Goal: Task Accomplishment & Management: Complete application form

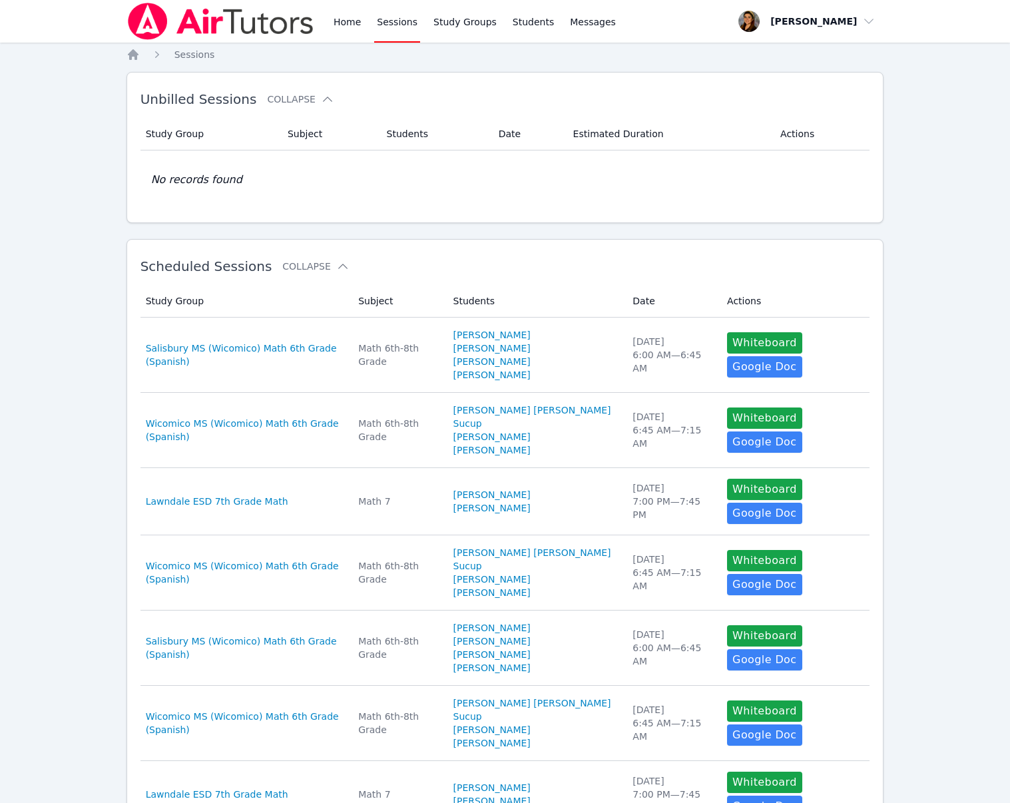
click at [392, 20] on link "Sessions" at bounding box center [397, 21] width 46 height 43
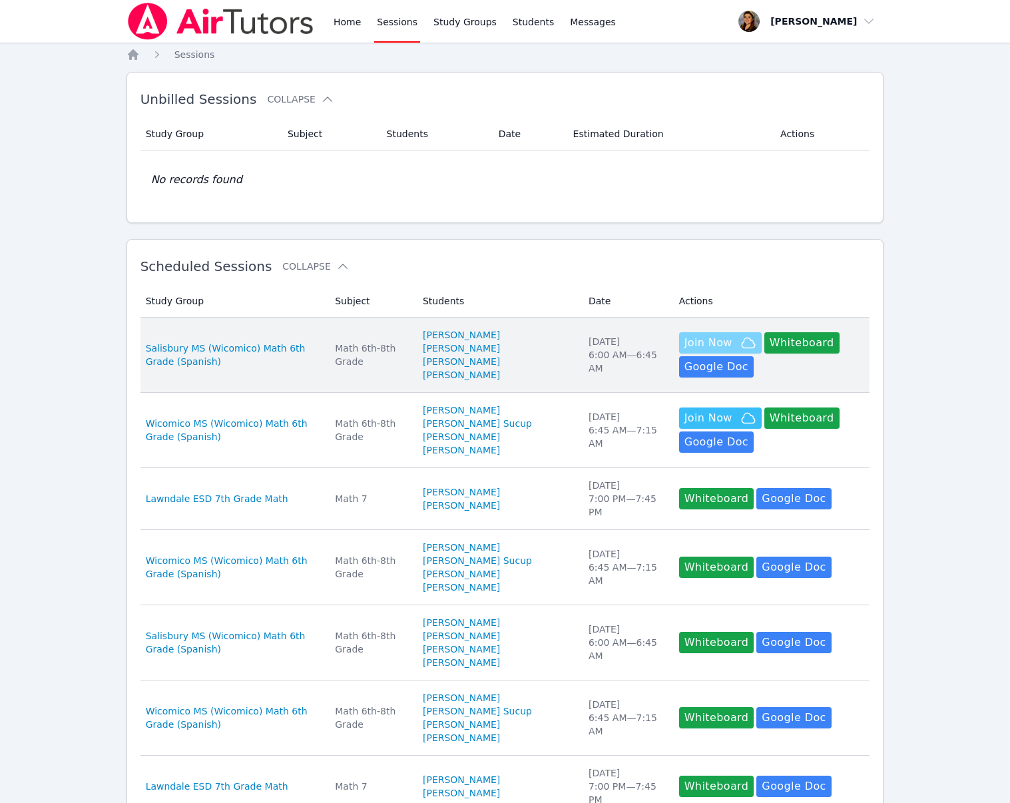
click at [706, 348] on span "Join Now" at bounding box center [709, 343] width 48 height 16
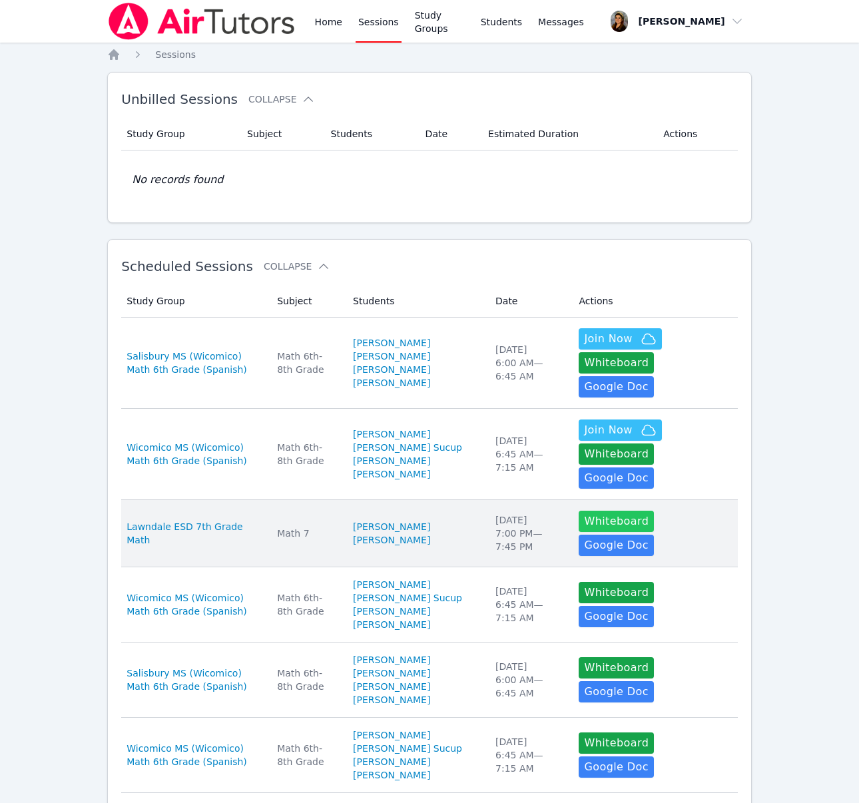
click at [623, 527] on button "Whiteboard" at bounding box center [616, 521] width 75 height 21
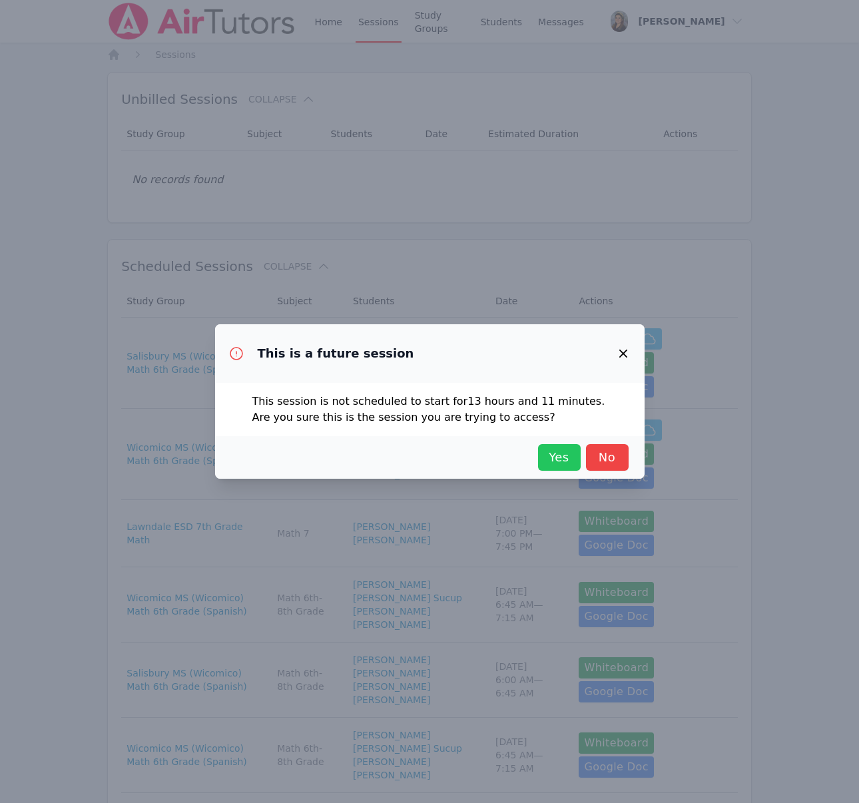
click at [562, 455] on span "Yes" at bounding box center [559, 457] width 29 height 19
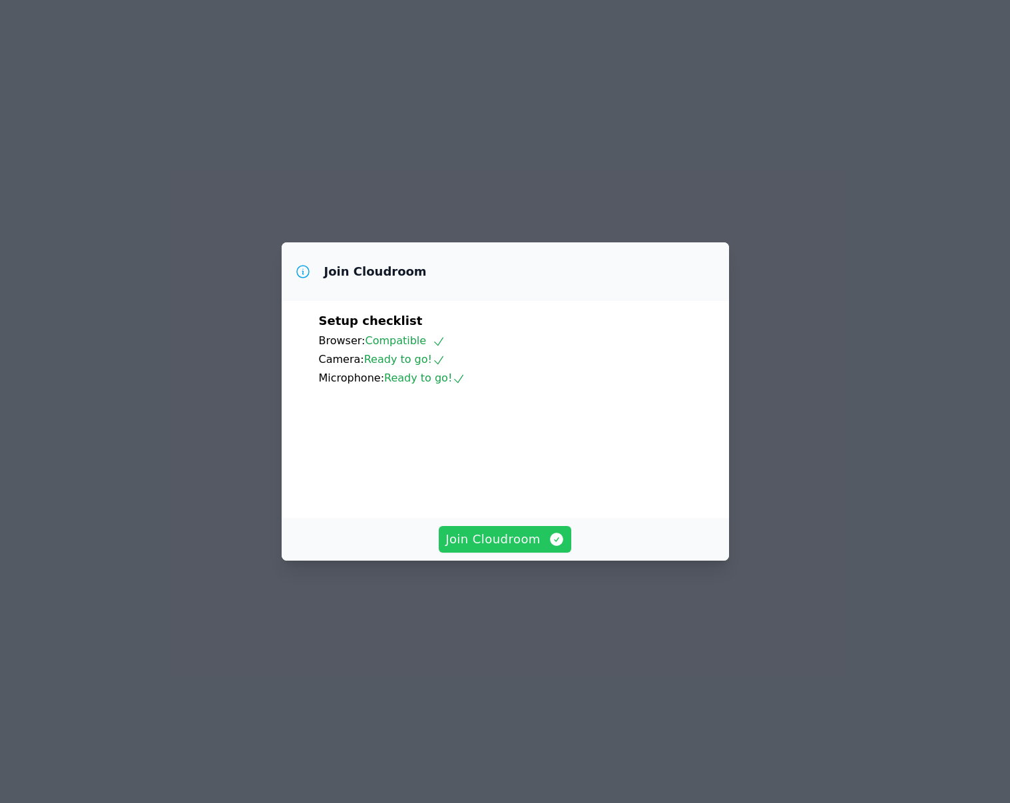
click at [538, 549] on span "Join Cloudroom" at bounding box center [505, 539] width 119 height 19
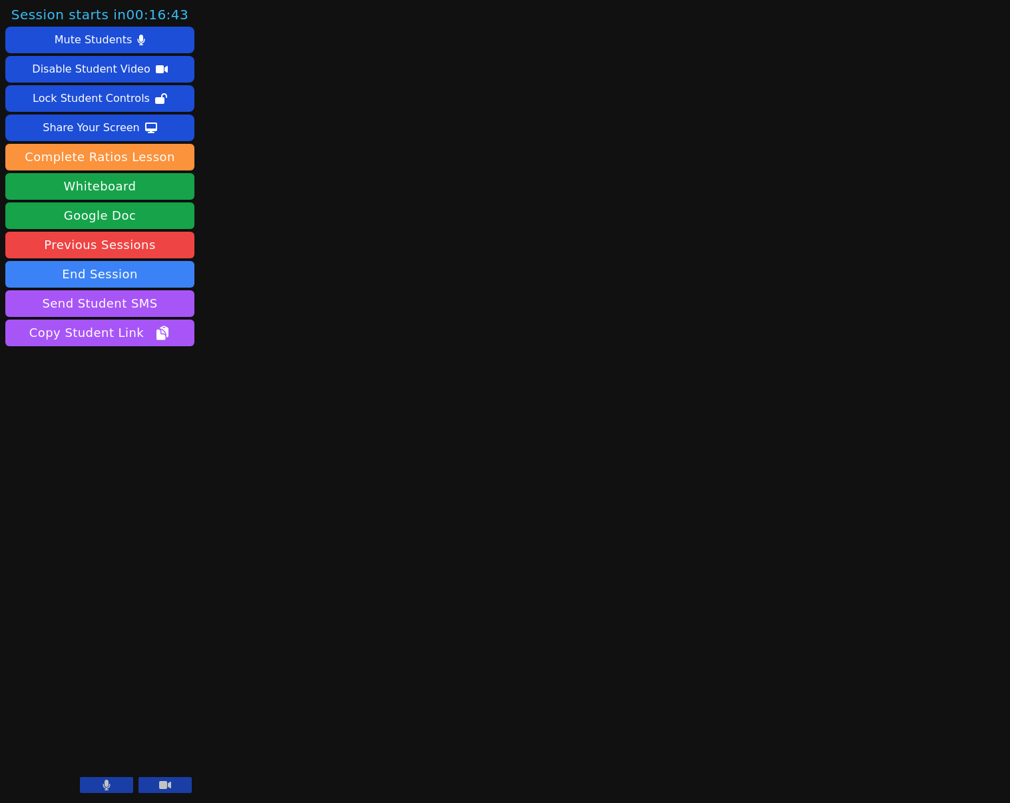
click at [164, 781] on icon at bounding box center [165, 785] width 12 height 11
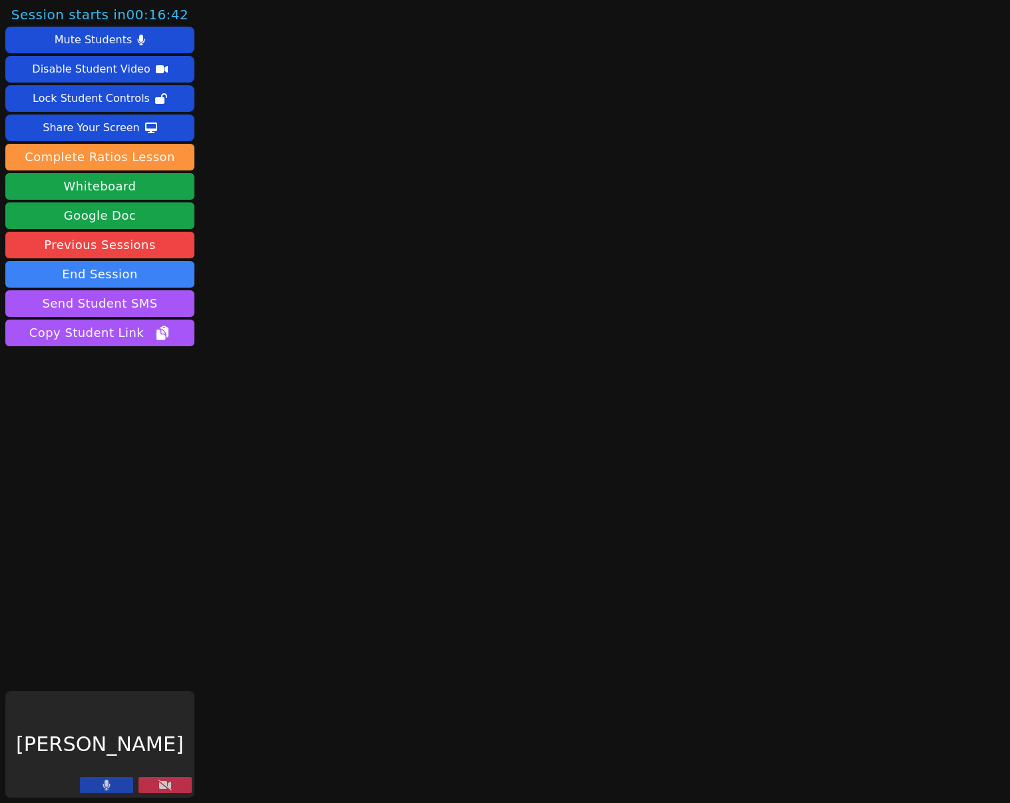
click at [107, 785] on icon at bounding box center [106, 785] width 7 height 11
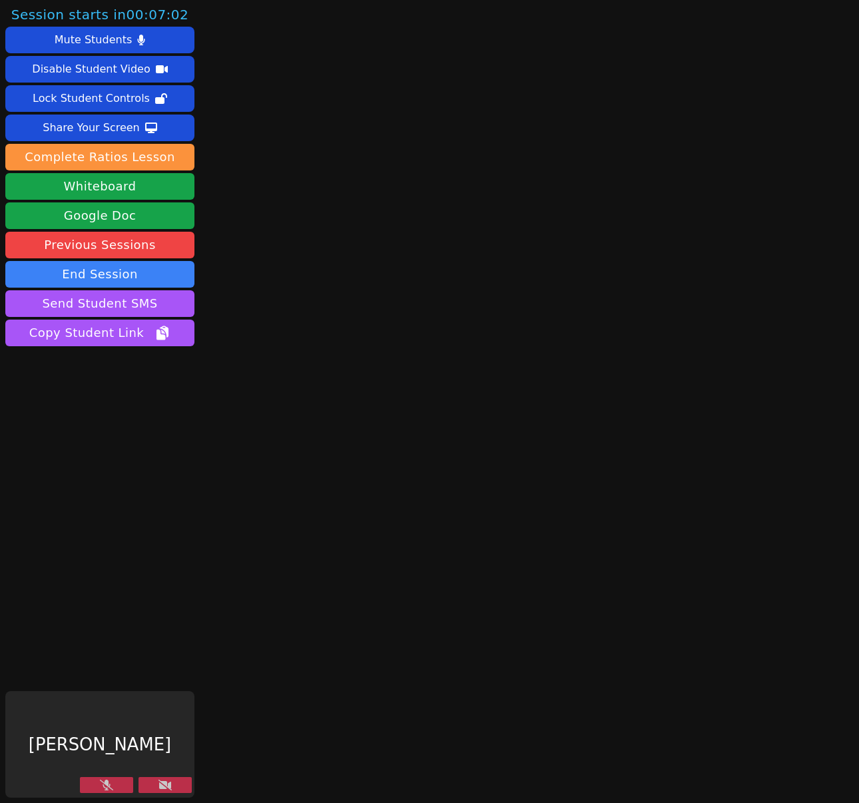
click at [173, 788] on button at bounding box center [165, 785] width 53 height 16
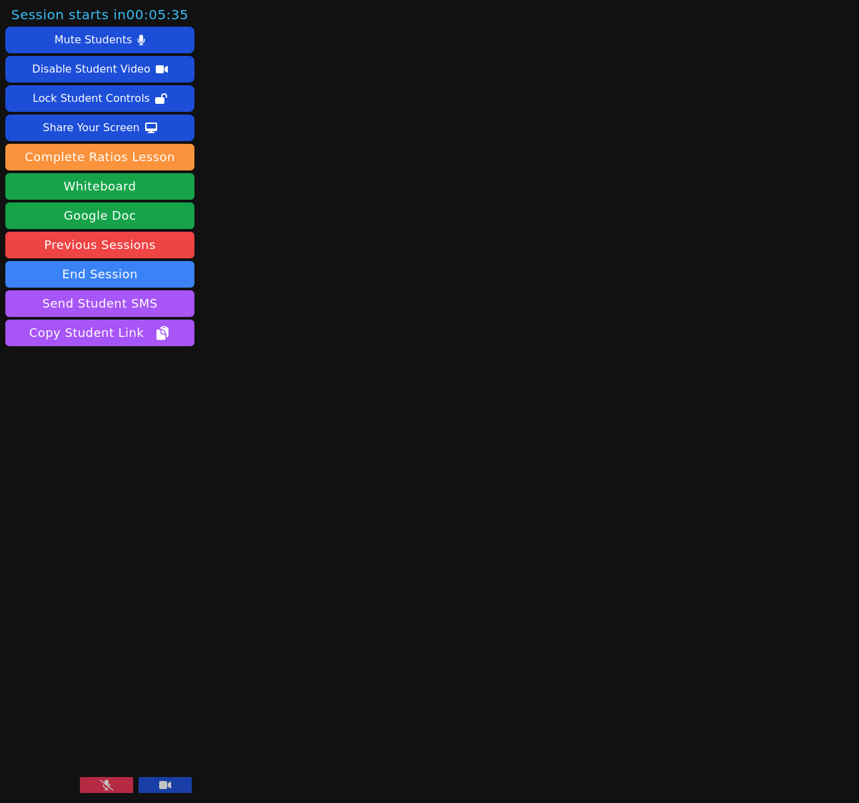
click at [167, 785] on icon at bounding box center [165, 785] width 12 height 11
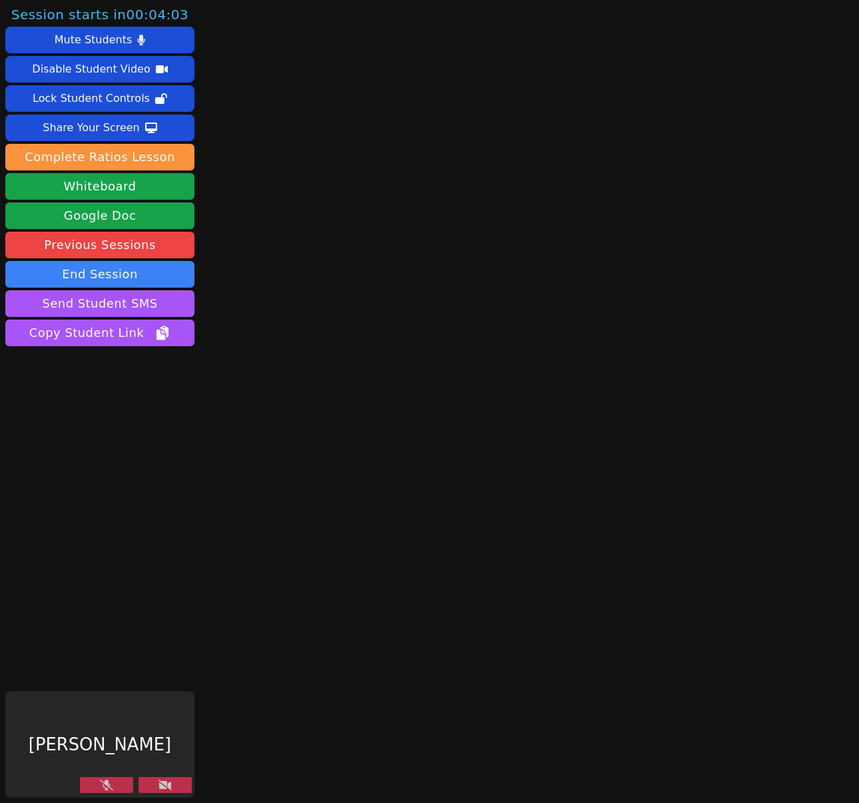
click at [165, 793] on button at bounding box center [165, 785] width 53 height 16
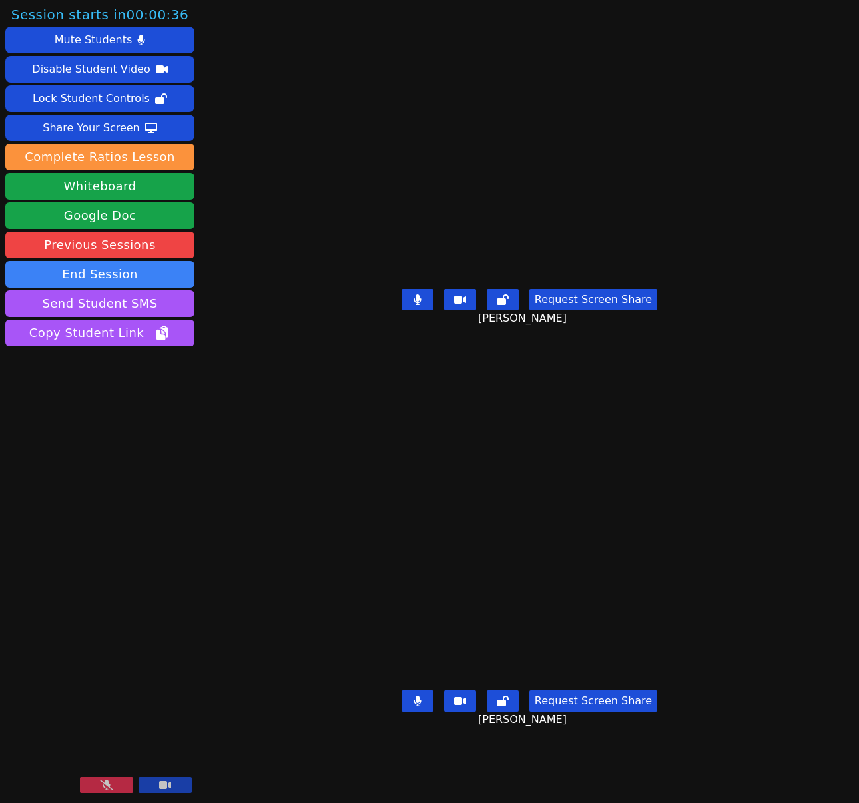
click at [107, 783] on icon at bounding box center [106, 785] width 13 height 11
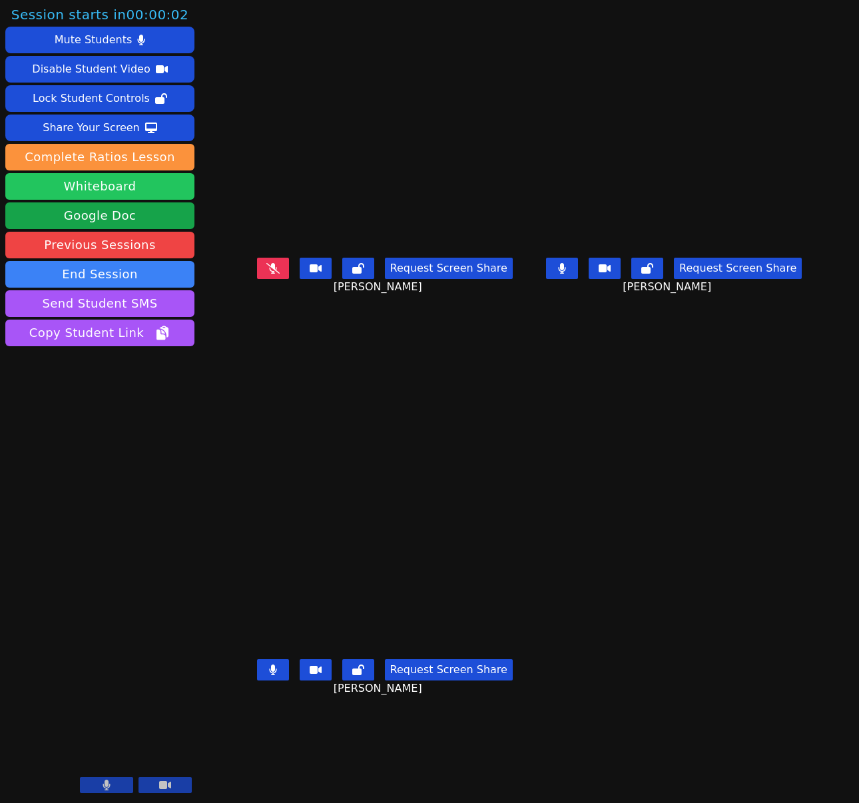
click at [139, 192] on button "Whiteboard" at bounding box center [99, 186] width 189 height 27
click at [266, 274] on icon at bounding box center [272, 268] width 13 height 11
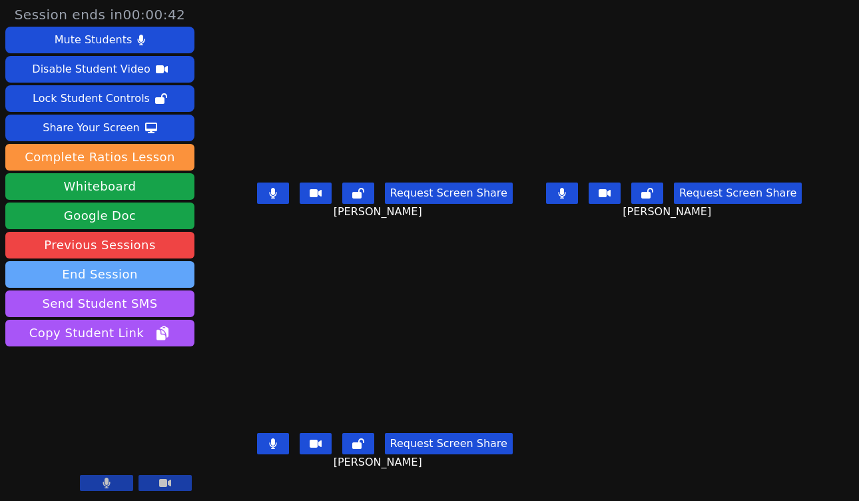
click at [110, 279] on button "End Session" at bounding box center [99, 274] width 189 height 27
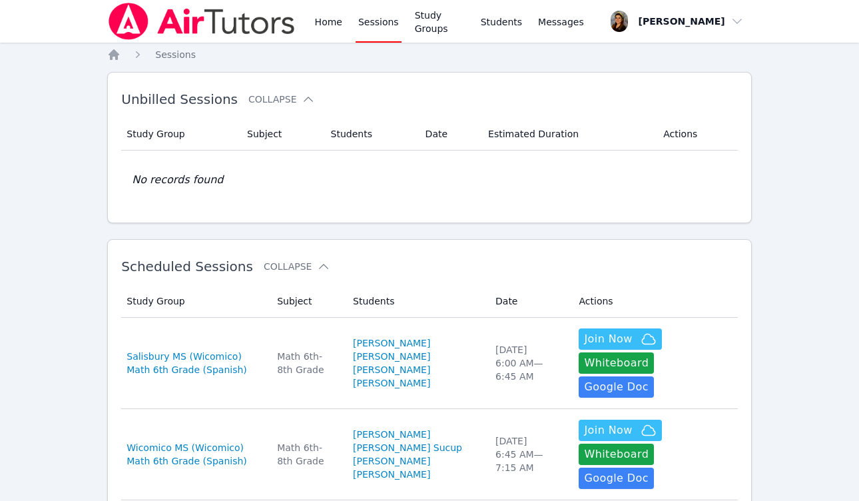
click at [379, 23] on link "Sessions" at bounding box center [379, 21] width 46 height 43
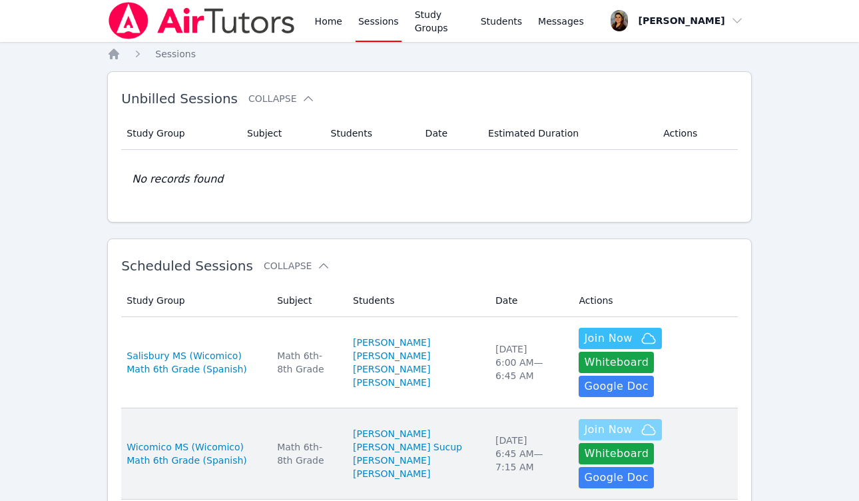
click at [595, 432] on span "Join Now" at bounding box center [608, 430] width 48 height 16
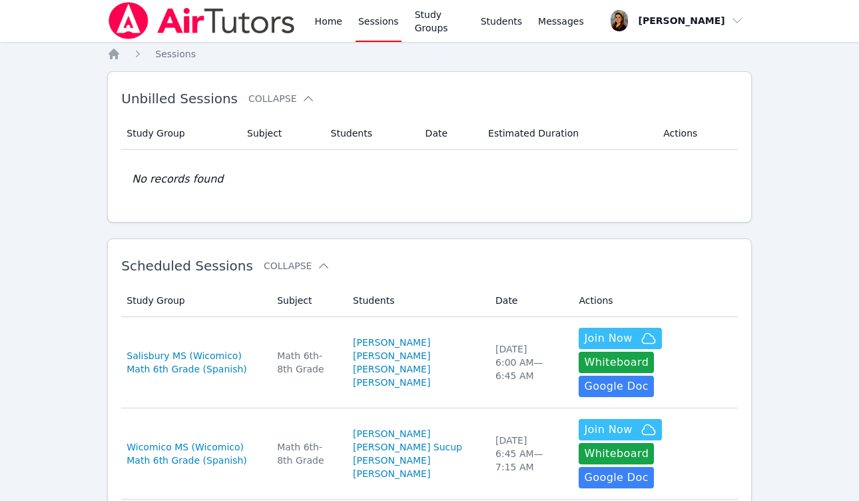
click at [375, 13] on link "Sessions" at bounding box center [379, 20] width 46 height 43
click at [365, 19] on link "Sessions" at bounding box center [379, 20] width 46 height 43
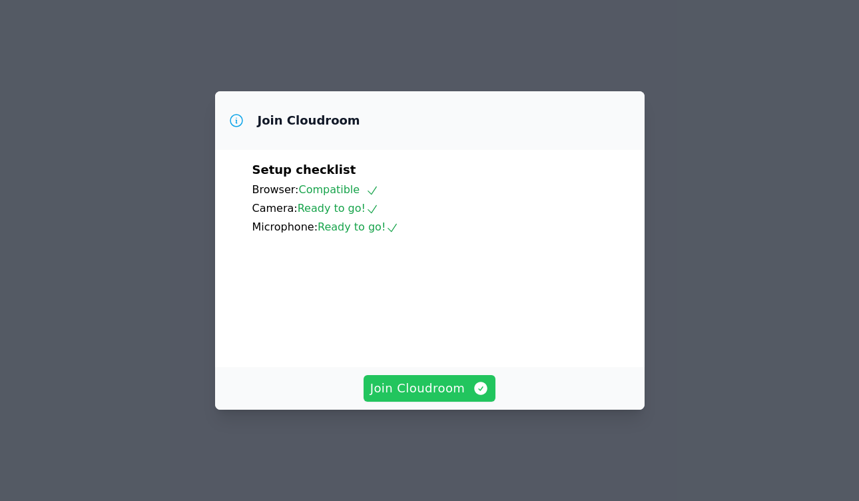
click at [426, 398] on span "Join Cloudroom" at bounding box center [429, 388] width 119 height 19
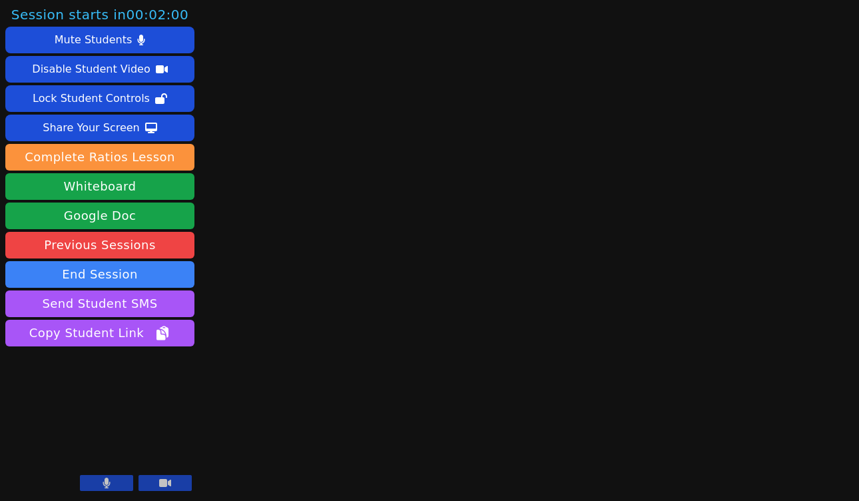
click at [167, 482] on icon at bounding box center [165, 483] width 12 height 11
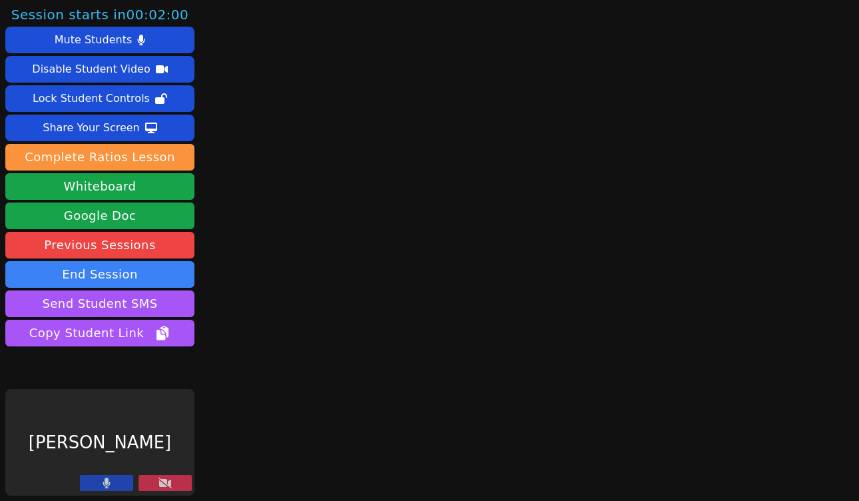
click at [103, 485] on icon at bounding box center [106, 483] width 7 height 11
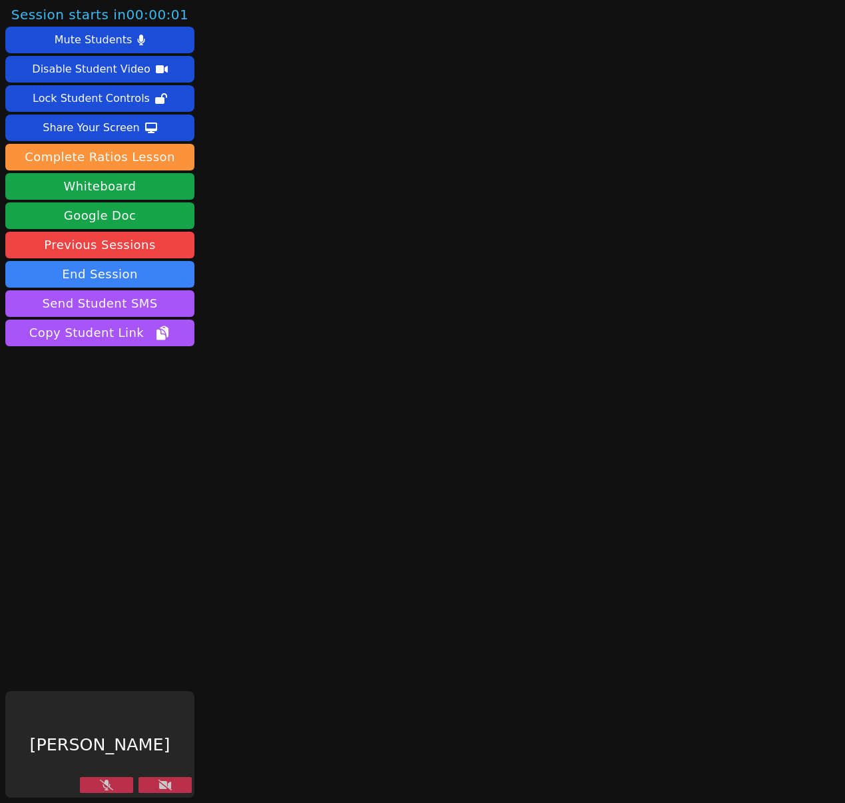
click at [175, 500] on button at bounding box center [165, 785] width 53 height 16
click at [176, 500] on button at bounding box center [165, 785] width 53 height 16
click at [172, 500] on button at bounding box center [165, 785] width 53 height 16
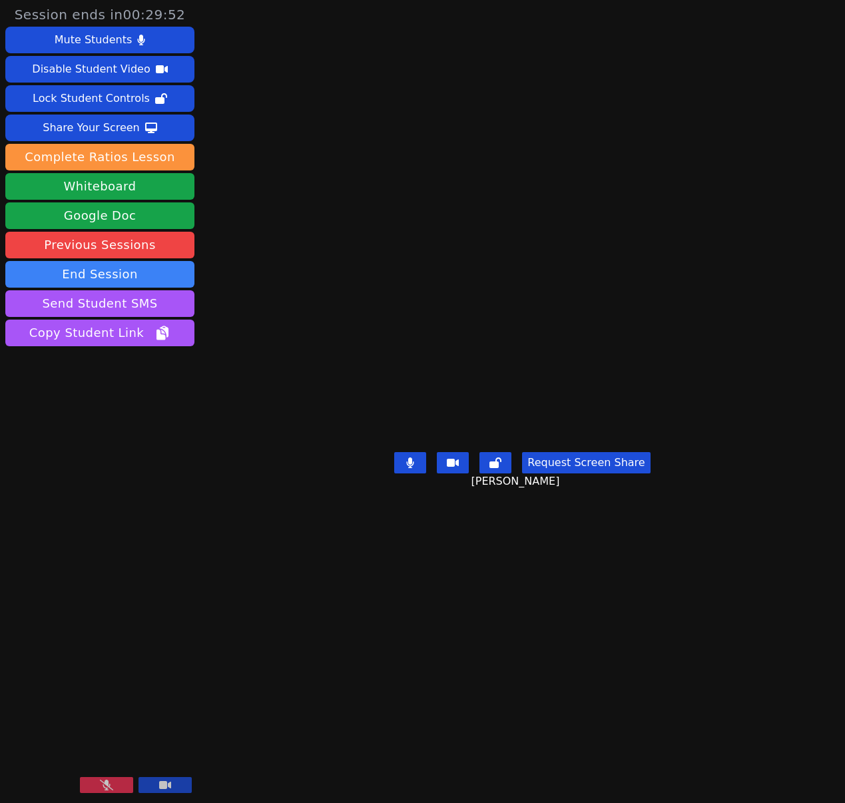
click at [101, 500] on icon at bounding box center [106, 785] width 13 height 11
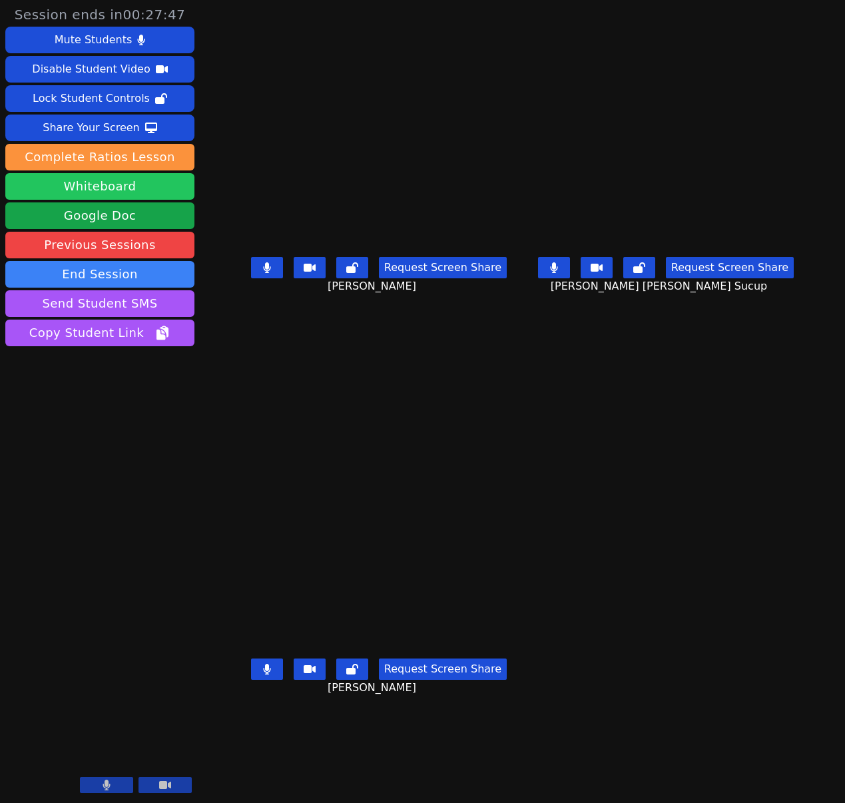
click at [115, 192] on button "Whiteboard" at bounding box center [99, 186] width 189 height 27
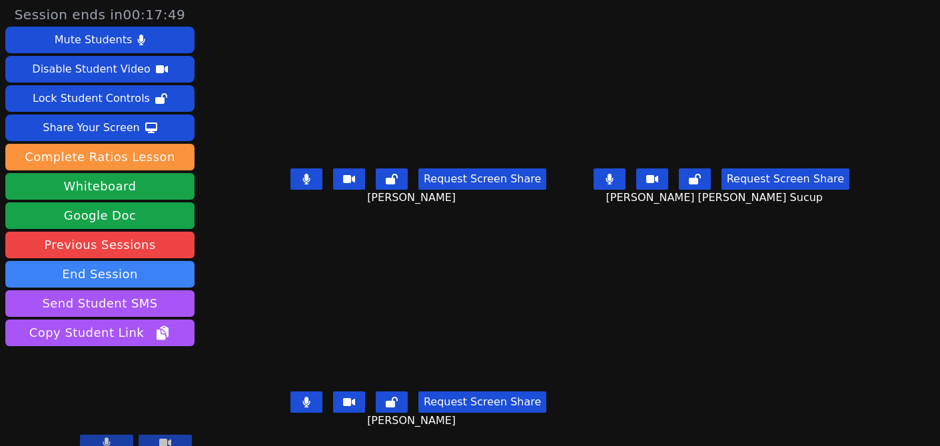
click at [302, 181] on icon at bounding box center [306, 179] width 8 height 11
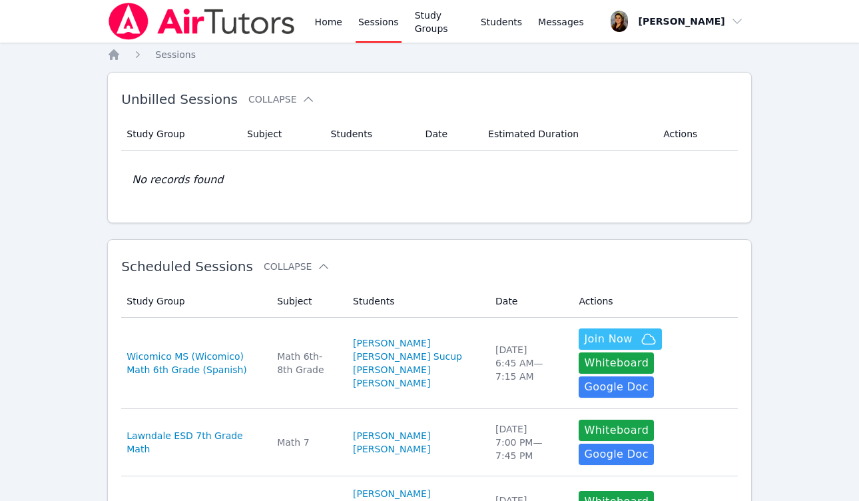
scroll to position [1, 0]
click at [302, 96] on icon at bounding box center [308, 99] width 13 height 13
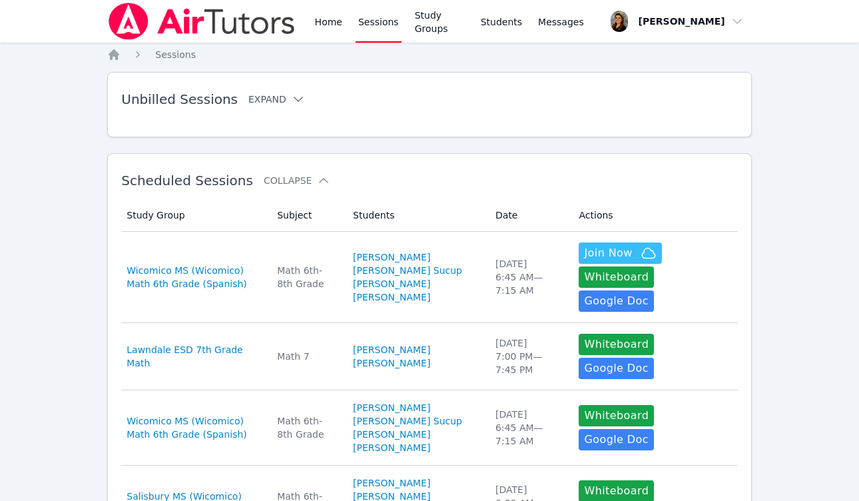
scroll to position [1, 0]
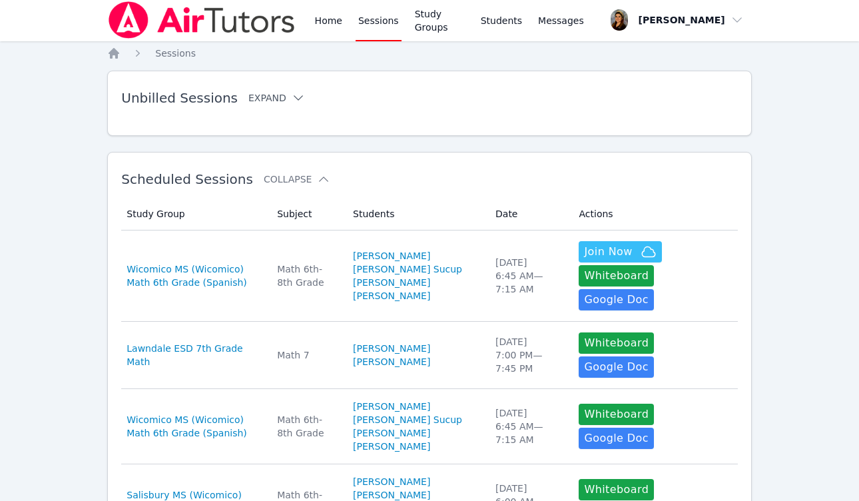
click at [292, 99] on icon at bounding box center [298, 97] width 13 height 13
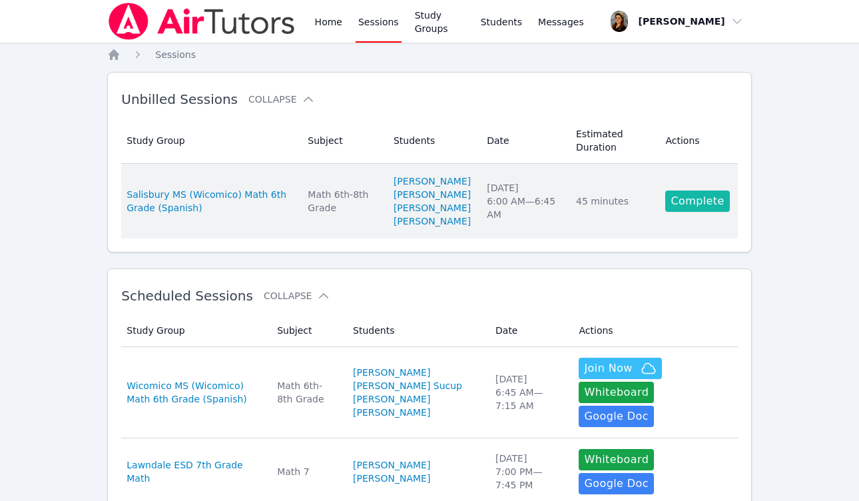
click at [727, 210] on link "Complete" at bounding box center [697, 200] width 64 height 21
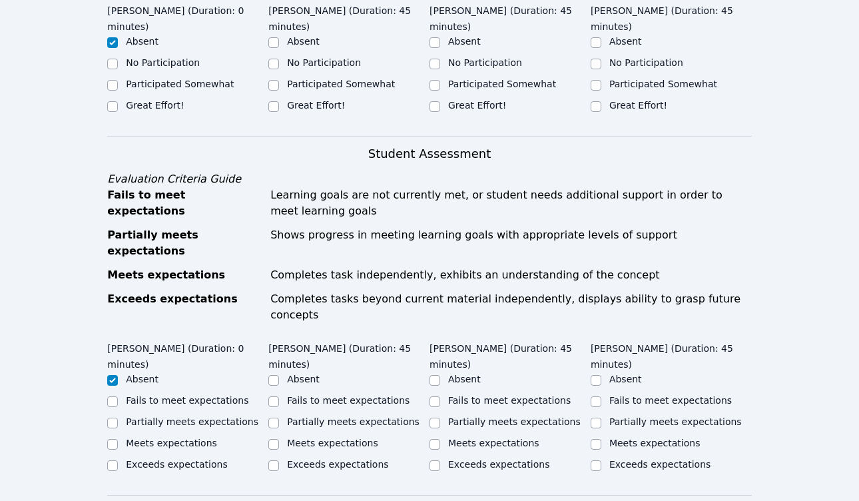
scroll to position [595, 0]
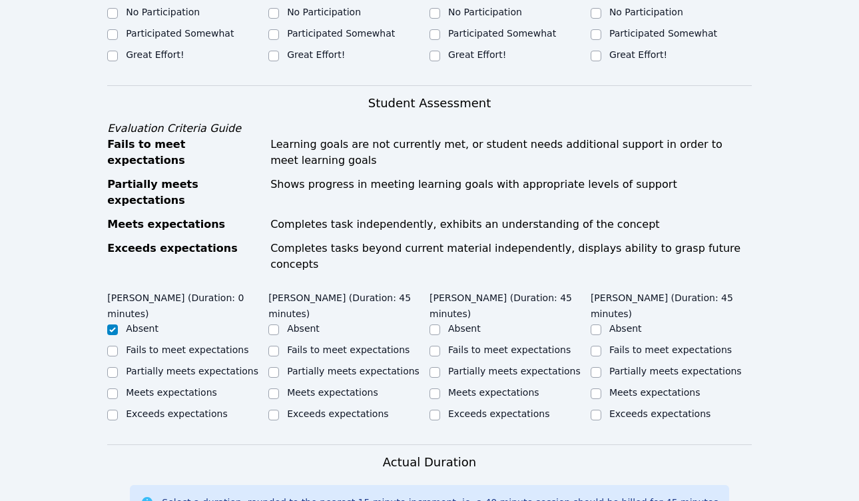
click at [339, 387] on label "Meets expectations" at bounding box center [332, 392] width 91 height 11
click at [279, 388] on input "Meets expectations" at bounding box center [273, 393] width 11 height 11
checkbox input "true"
click at [446, 386] on div "Meets expectations" at bounding box center [510, 394] width 161 height 16
drag, startPoint x: 452, startPoint y: 341, endPoint x: 468, endPoint y: 342, distance: 16.7
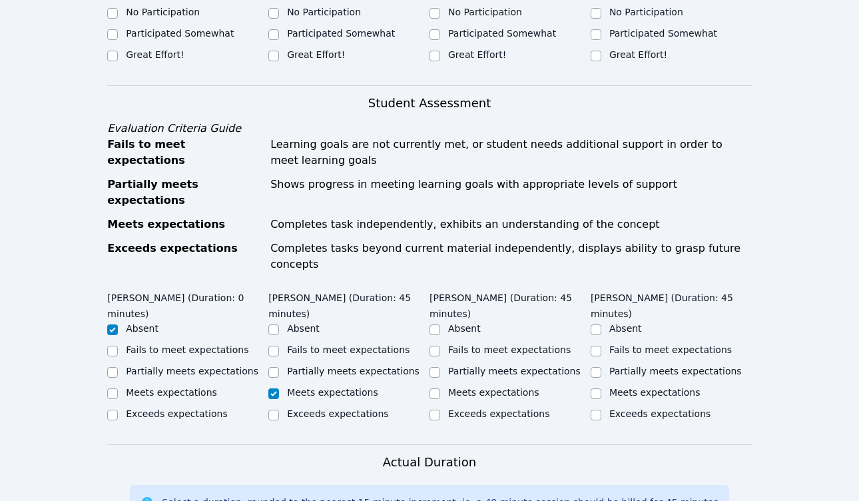
click at [452, 387] on label "Meets expectations" at bounding box center [493, 392] width 91 height 11
click at [440, 388] on input "Meets expectations" at bounding box center [435, 393] width 11 height 11
checkbox input "true"
click at [627, 387] on label "Meets expectations" at bounding box center [654, 392] width 91 height 11
click at [601, 388] on input "Meets expectations" at bounding box center [596, 393] width 11 height 11
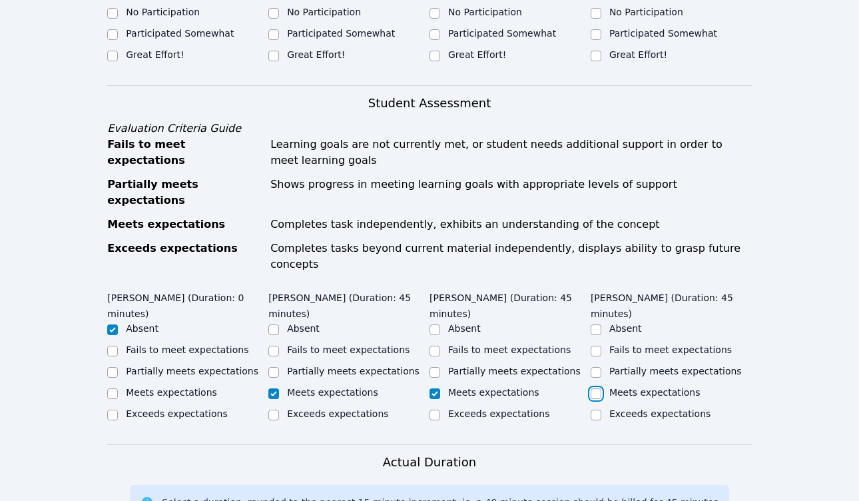
checkbox input "true"
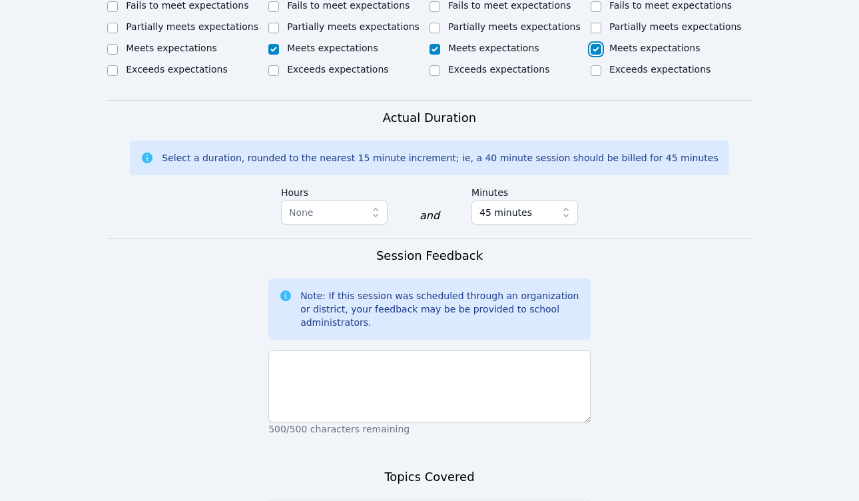
scroll to position [944, 0]
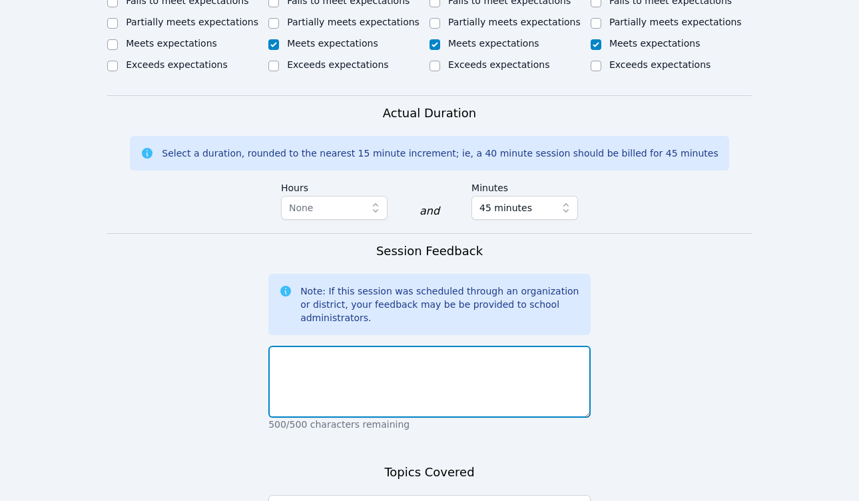
click at [515, 350] on textarea at bounding box center [429, 382] width 322 height 72
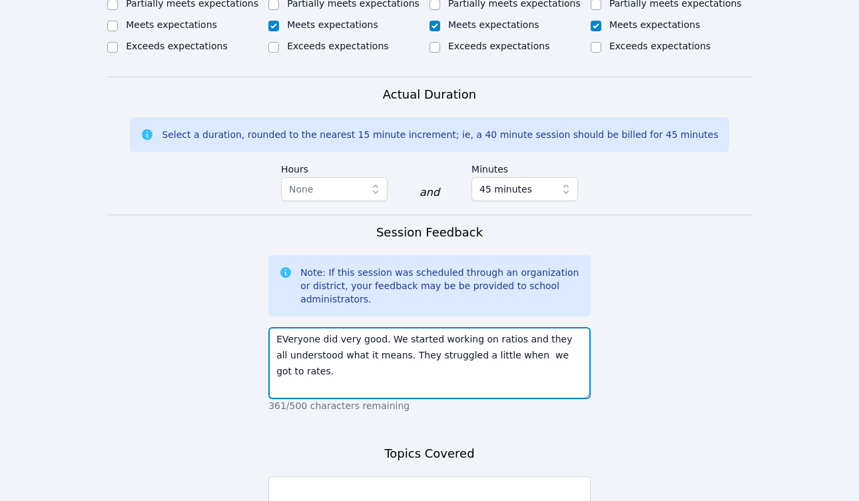
click at [288, 327] on textarea "EVeryone did very good. We started working on ratios and they all understood wh…" at bounding box center [429, 363] width 322 height 72
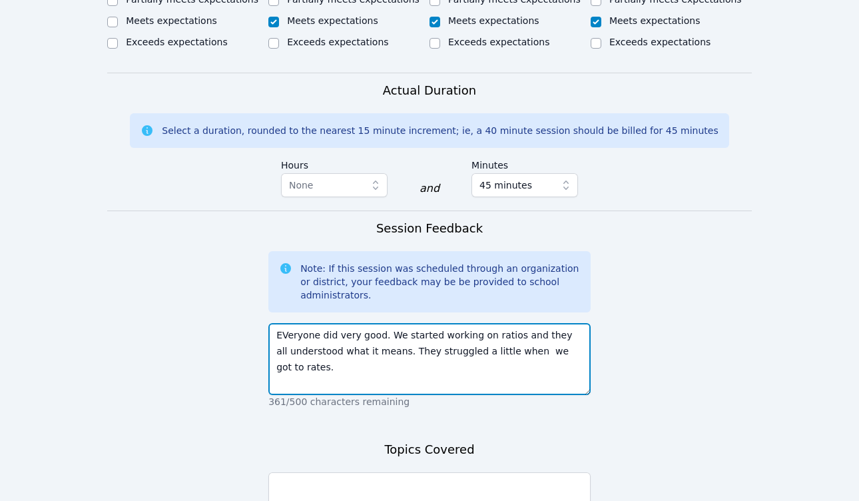
scroll to position [969, 0]
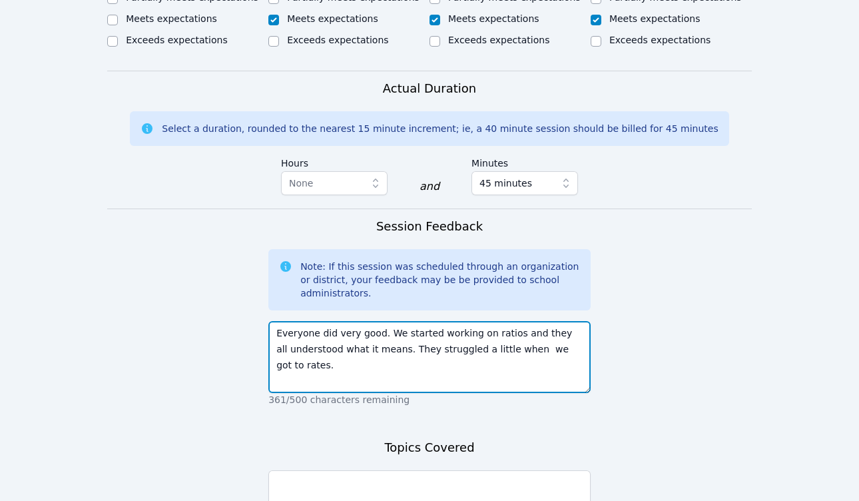
click at [319, 325] on textarea "Everyone did very good. We started working on ratios and they all understood wh…" at bounding box center [429, 357] width 322 height 72
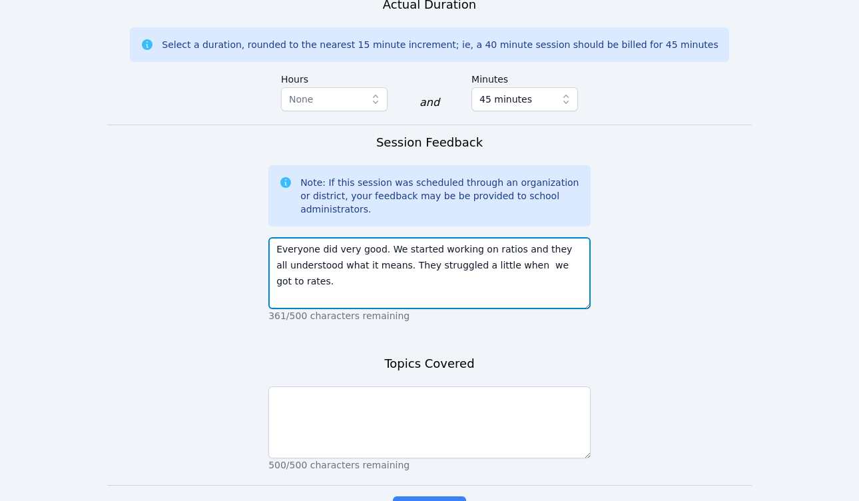
scroll to position [1054, 0]
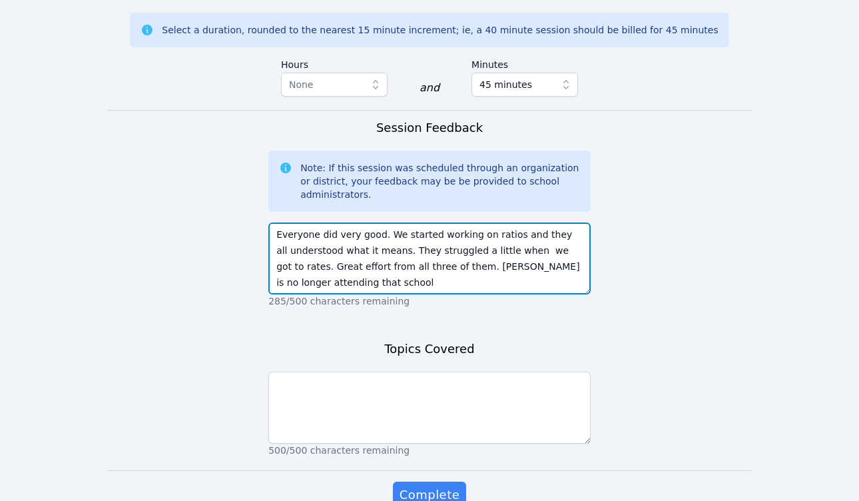
type textarea "Everyone did very good. We started working on ratios and they all understood wh…"
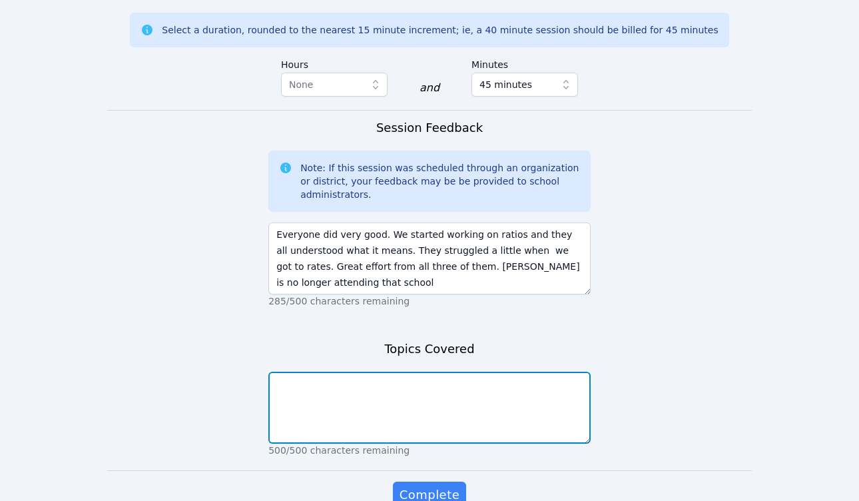
click at [459, 372] on textarea at bounding box center [429, 408] width 322 height 72
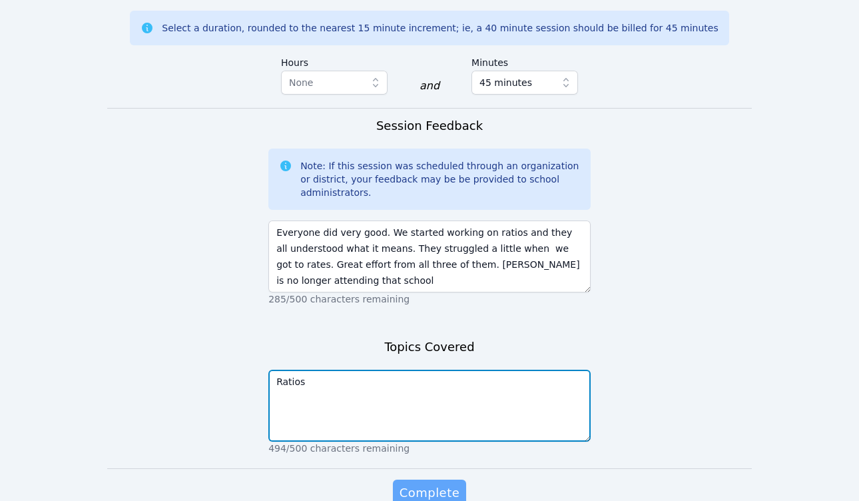
type textarea "Ratios"
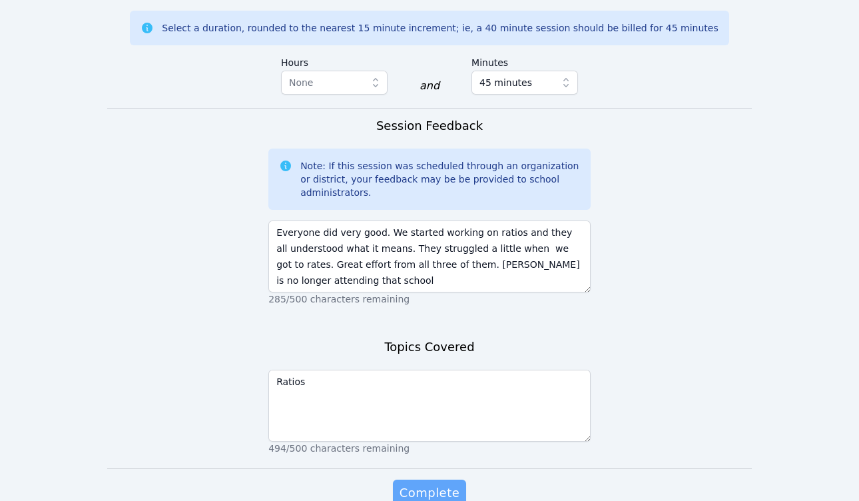
click at [452, 484] on span "Complete" at bounding box center [430, 493] width 60 height 19
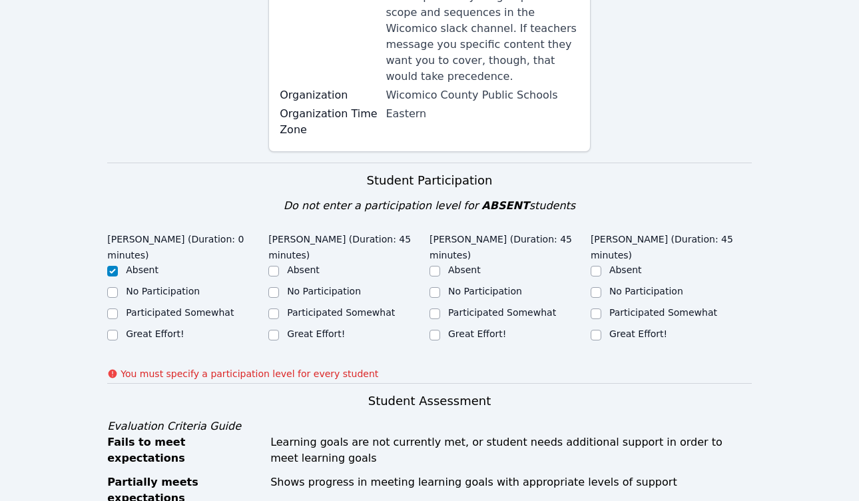
scroll to position [315, 0]
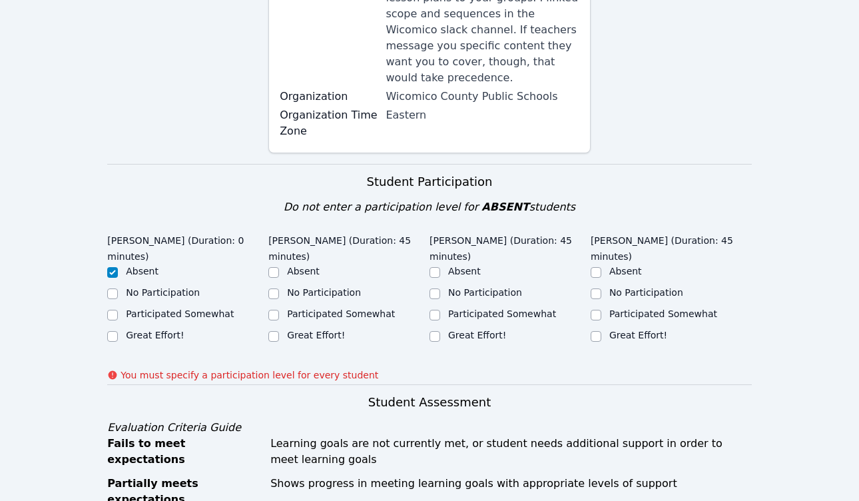
click at [331, 330] on label "Great Effort!" at bounding box center [316, 335] width 58 height 11
click at [279, 331] on input "Great Effort!" at bounding box center [273, 336] width 11 height 11
checkbox input "true"
click at [474, 330] on label "Great Effort!" at bounding box center [477, 335] width 58 height 11
click at [440, 331] on input "Great Effort!" at bounding box center [435, 336] width 11 height 11
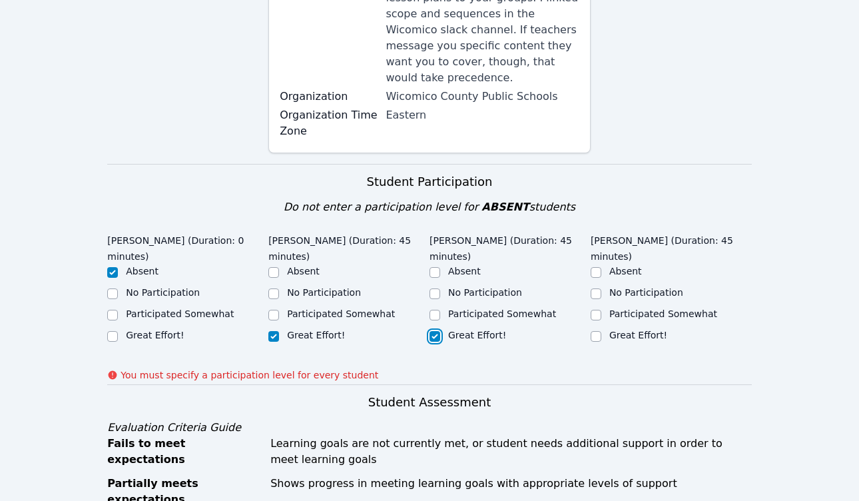
checkbox input "true"
click at [647, 330] on label "Great Effort!" at bounding box center [638, 335] width 58 height 11
click at [601, 331] on input "Great Effort!" at bounding box center [596, 336] width 11 height 11
checkbox input "true"
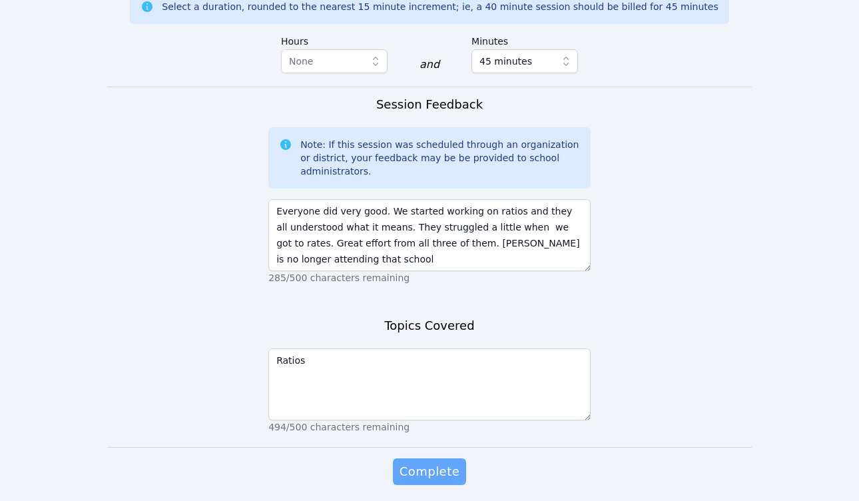
click at [424, 462] on span "Complete" at bounding box center [430, 471] width 60 height 19
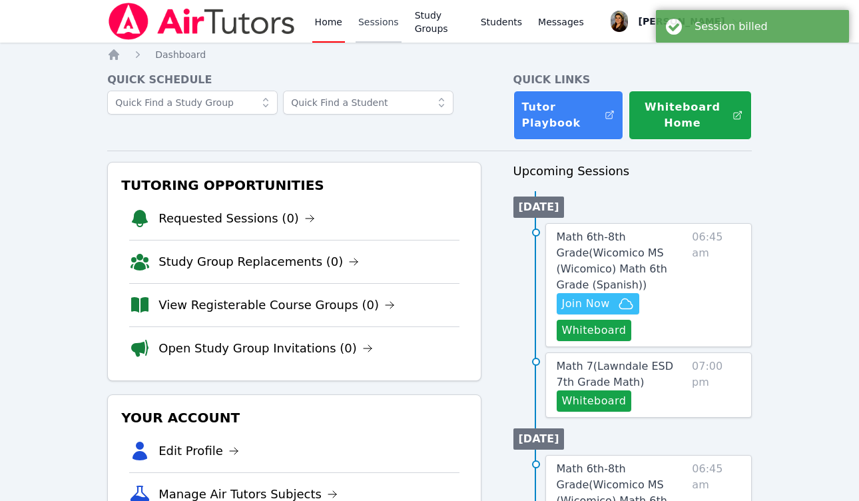
click at [382, 23] on link "Sessions" at bounding box center [379, 21] width 46 height 43
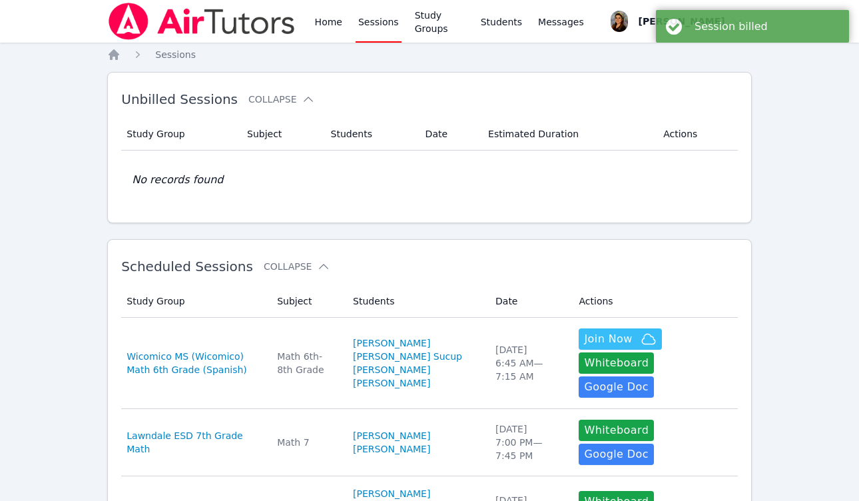
click at [382, 23] on link "Sessions" at bounding box center [379, 21] width 46 height 43
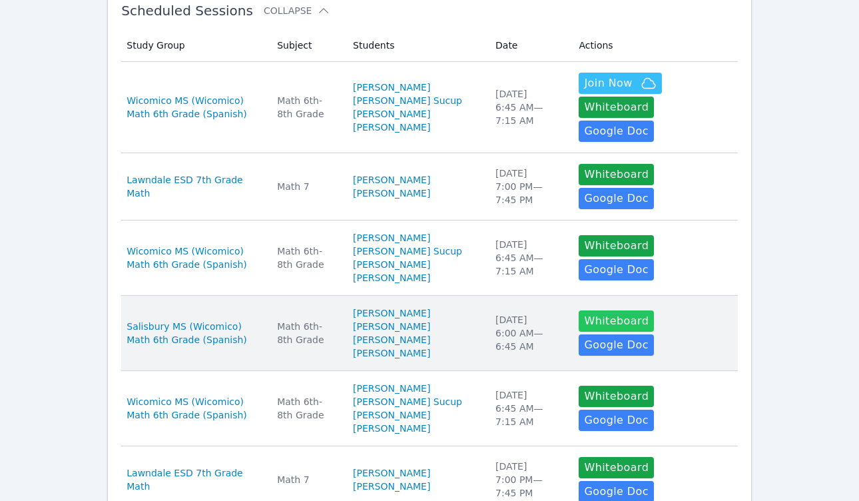
scroll to position [259, 0]
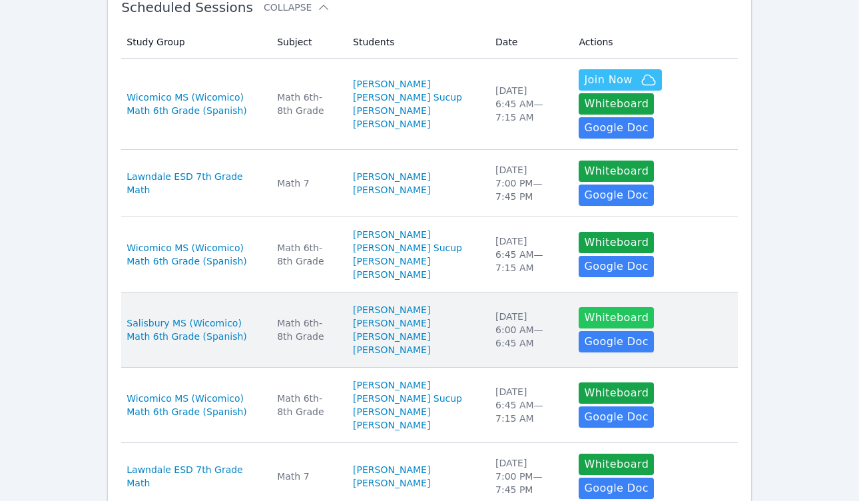
click at [612, 328] on button "Whiteboard" at bounding box center [616, 317] width 75 height 21
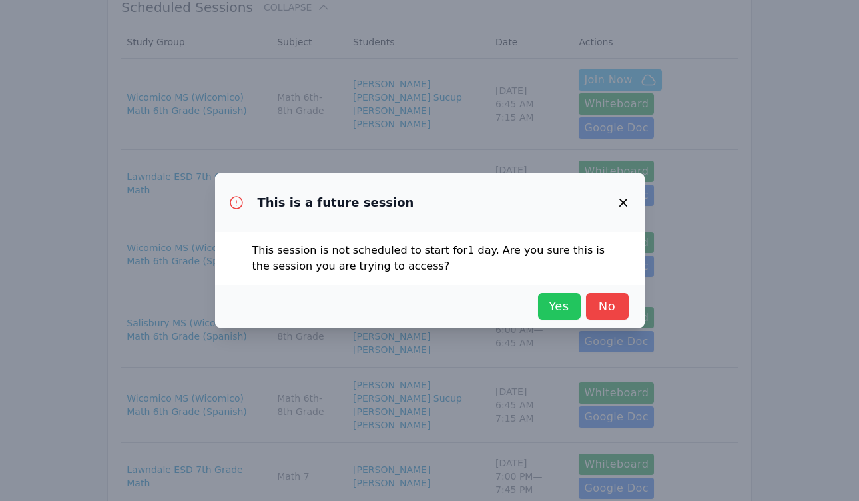
click at [560, 306] on span "Yes" at bounding box center [559, 306] width 29 height 19
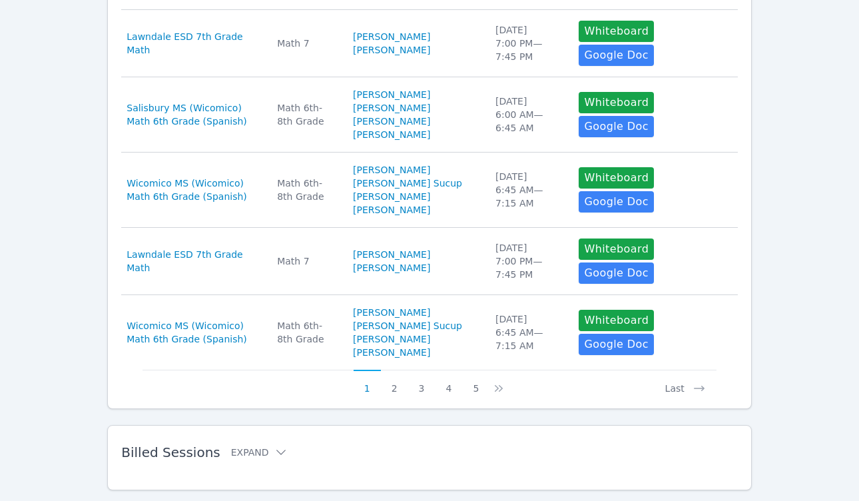
scroll to position [785, 0]
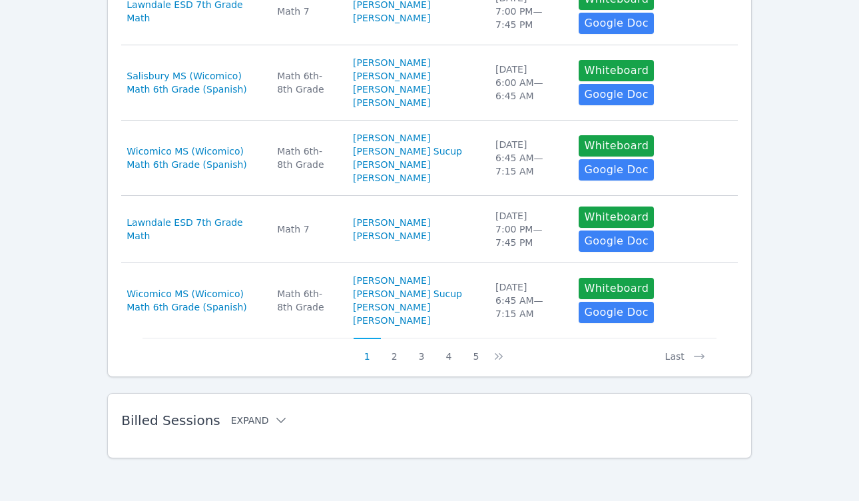
drag, startPoint x: 248, startPoint y: 417, endPoint x: 242, endPoint y: 413, distance: 7.2
click at [248, 417] on button "Expand" at bounding box center [259, 420] width 57 height 13
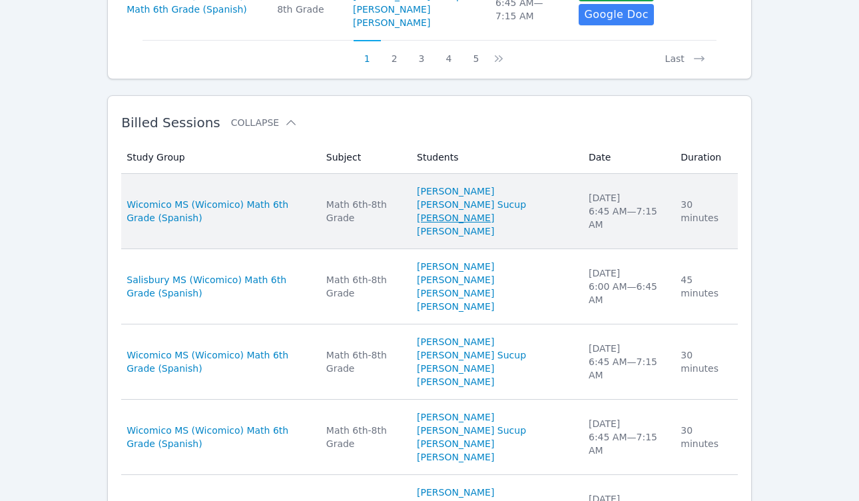
scroll to position [1024, 0]
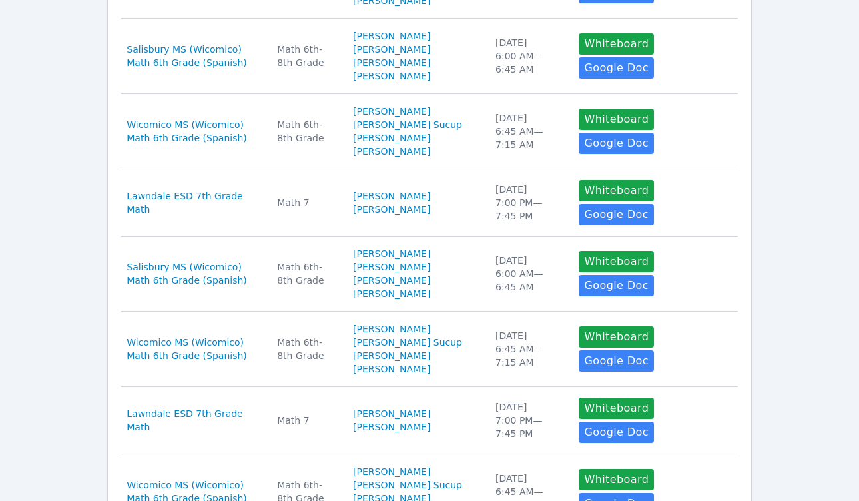
scroll to position [785, 0]
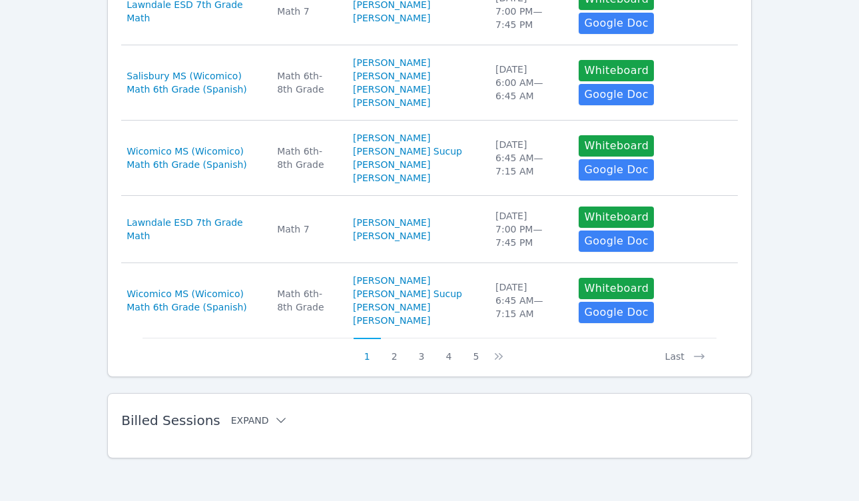
click at [250, 416] on button "Expand" at bounding box center [259, 420] width 57 height 13
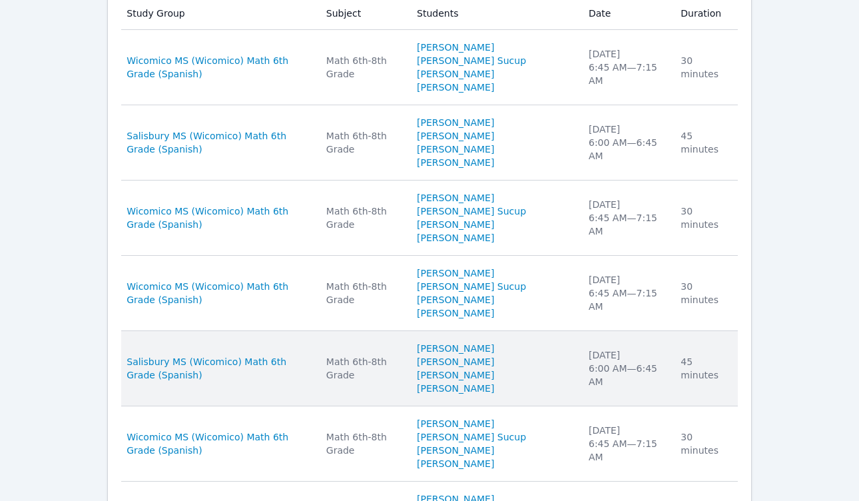
scroll to position [1167, 0]
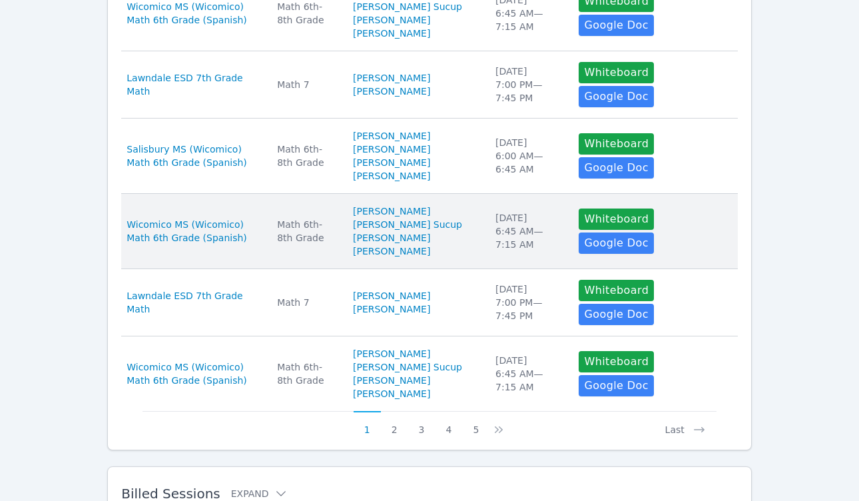
scroll to position [785, 0]
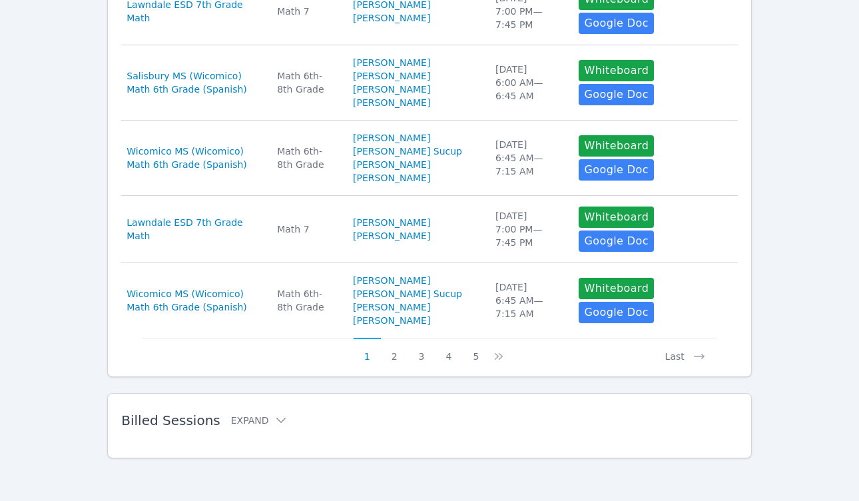
click at [242, 438] on div "Study Group Subject Students Date Duration Study Group Wicomico MS (Wicomico) M…" at bounding box center [429, 442] width 617 height 11
click at [242, 416] on button "Expand" at bounding box center [259, 420] width 57 height 13
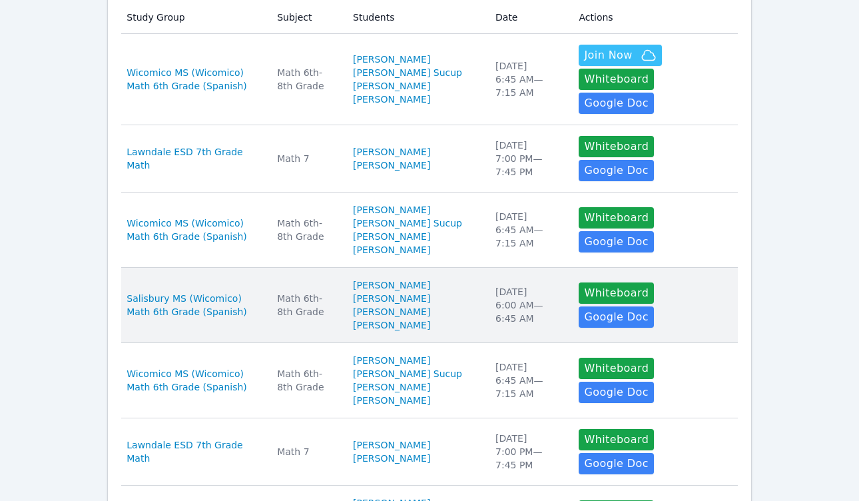
scroll to position [0, 0]
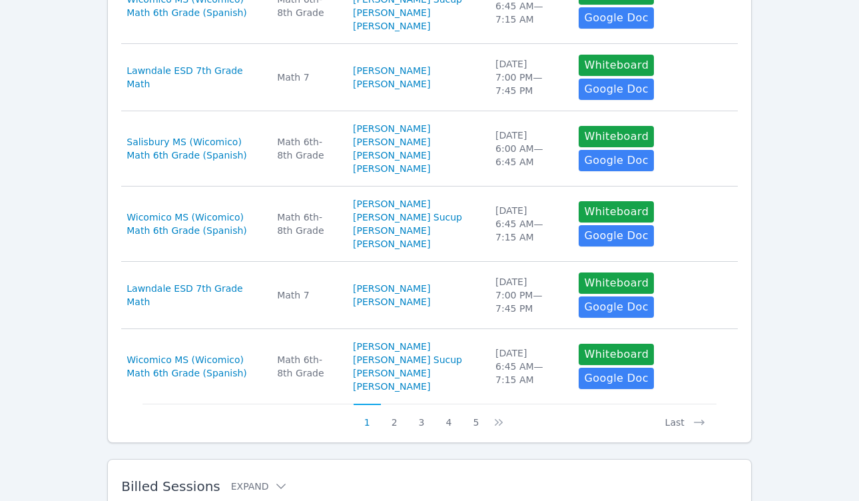
scroll to position [785, 0]
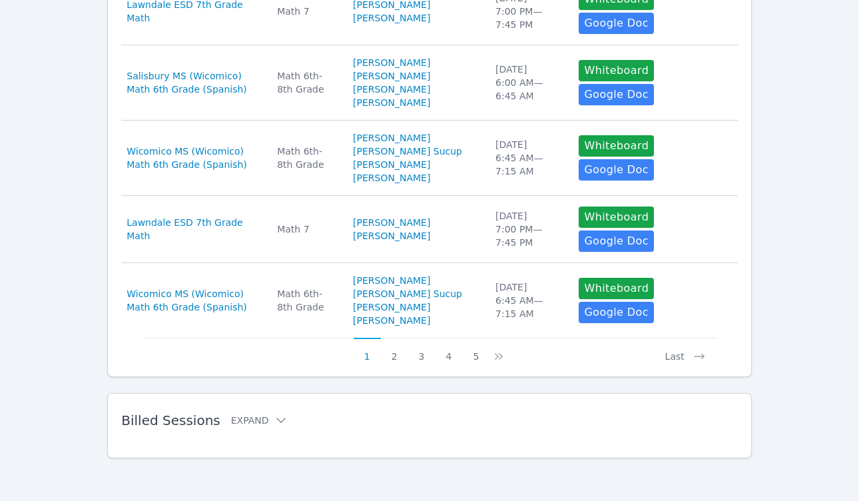
click at [210, 427] on span "Billed Sessions" at bounding box center [170, 420] width 99 height 16
click at [240, 419] on button "Expand" at bounding box center [259, 420] width 57 height 13
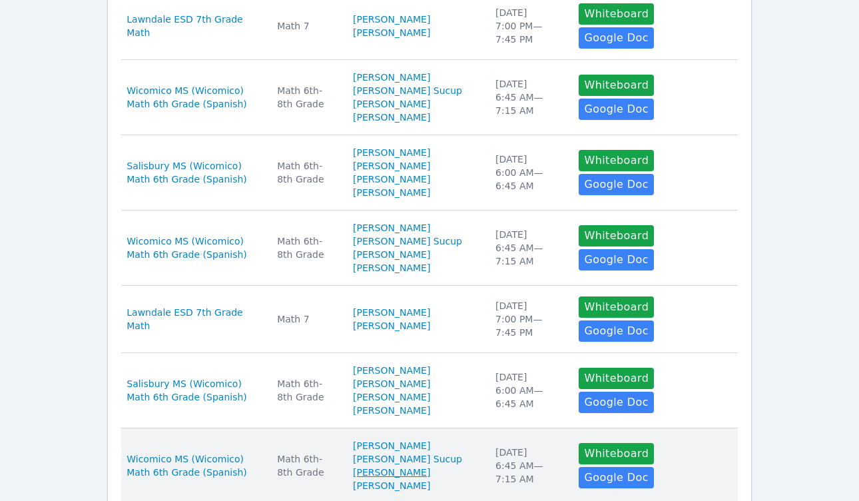
scroll to position [0, 0]
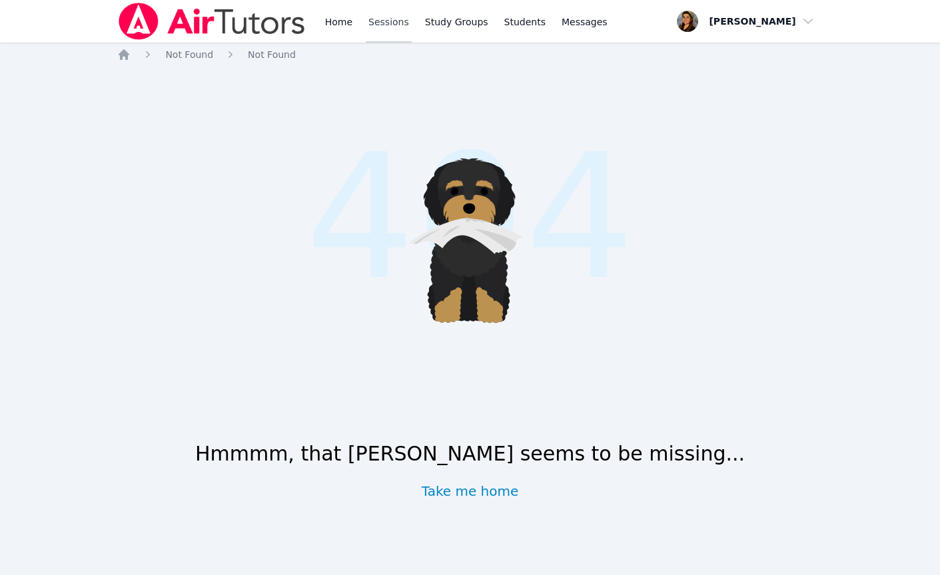
click at [396, 20] on link "Sessions" at bounding box center [389, 21] width 46 height 43
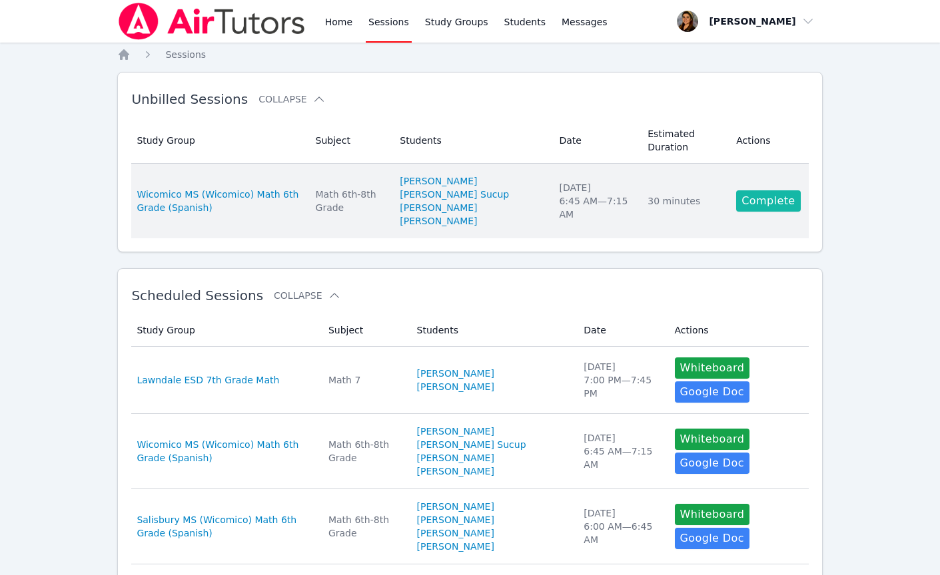
click at [788, 212] on link "Complete" at bounding box center [768, 200] width 64 height 21
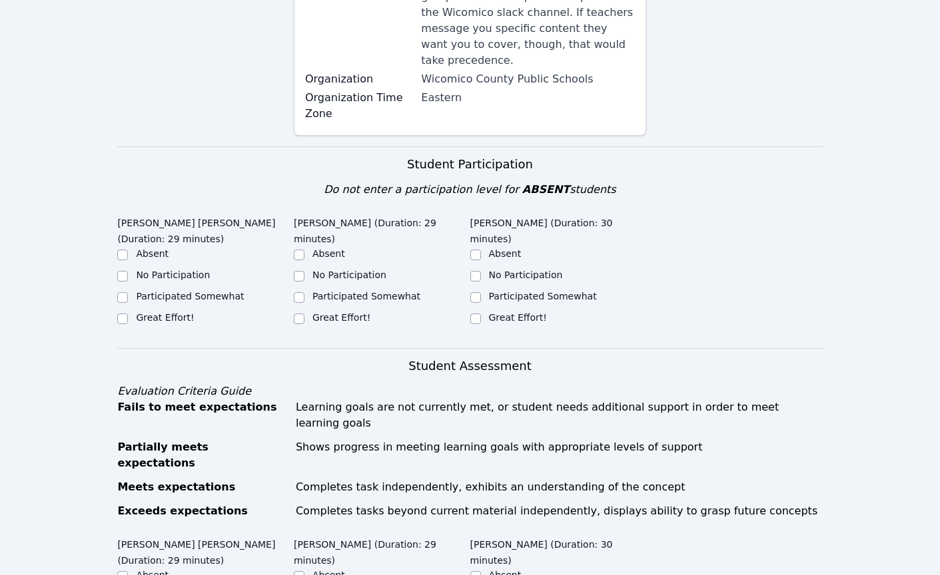
scroll to position [319, 0]
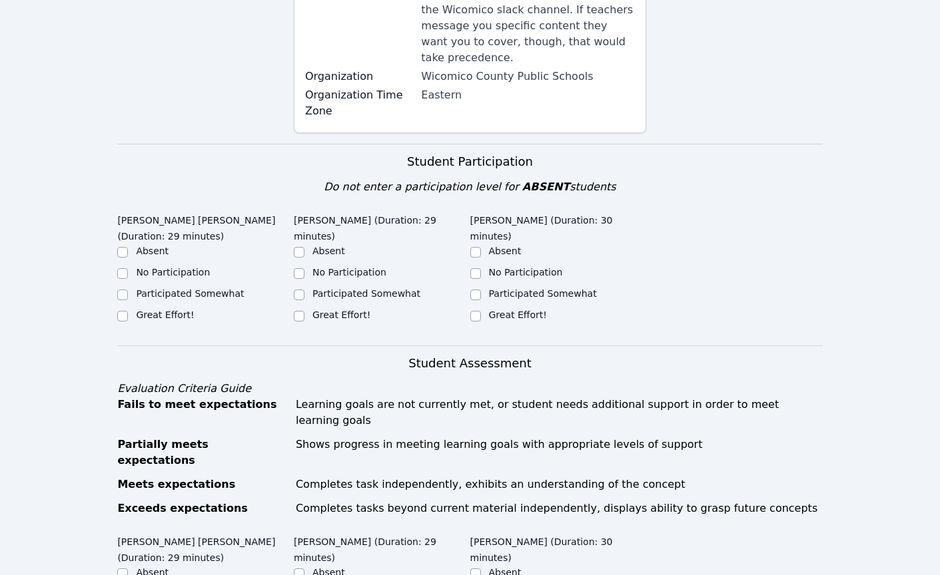
click at [169, 318] on label "Great Effort!" at bounding box center [165, 315] width 58 height 11
click at [128, 318] on input "Great Effort!" at bounding box center [122, 316] width 11 height 11
checkbox input "true"
click at [334, 289] on label "Participated Somewhat" at bounding box center [366, 293] width 108 height 11
click at [304, 290] on input "Participated Somewhat" at bounding box center [299, 295] width 11 height 11
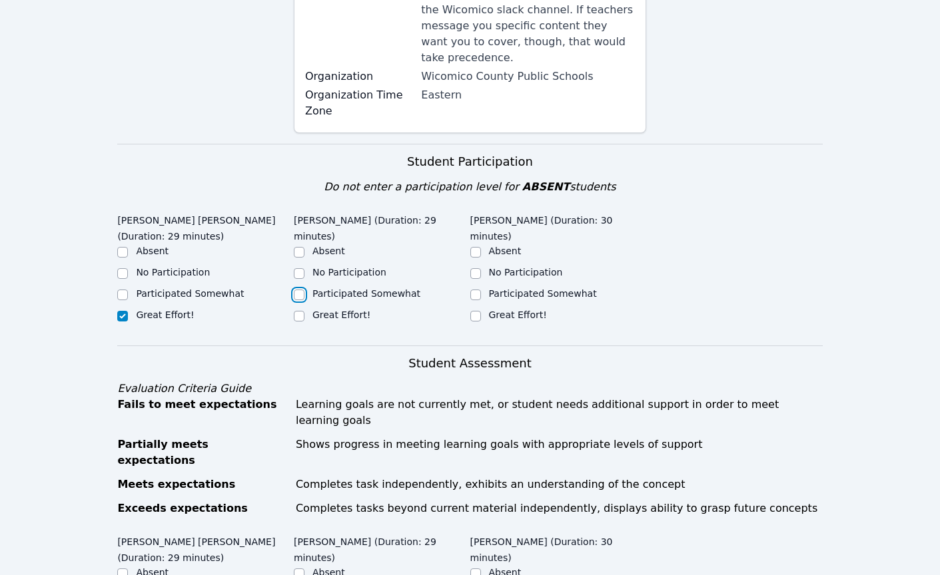
checkbox input "true"
click at [533, 314] on label "Great Effort!" at bounding box center [518, 315] width 58 height 11
click at [481, 314] on input "Great Effort!" at bounding box center [475, 316] width 11 height 11
checkbox input "true"
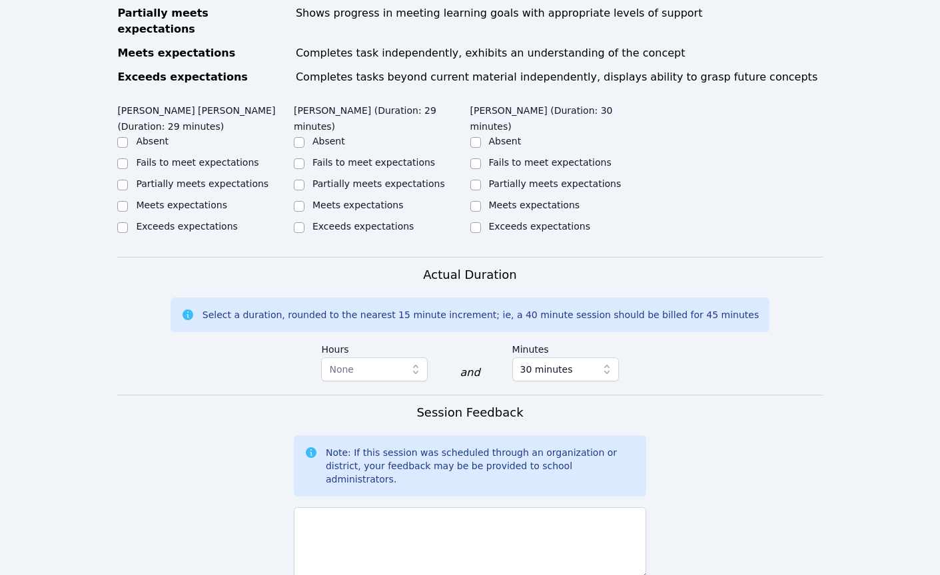
scroll to position [753, 0]
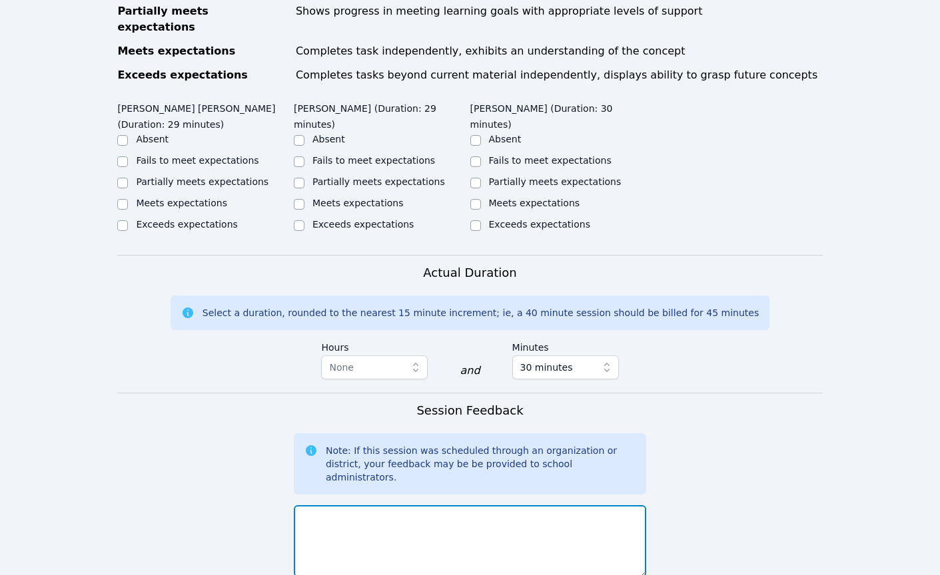
click at [422, 506] on textarea at bounding box center [470, 542] width 352 height 72
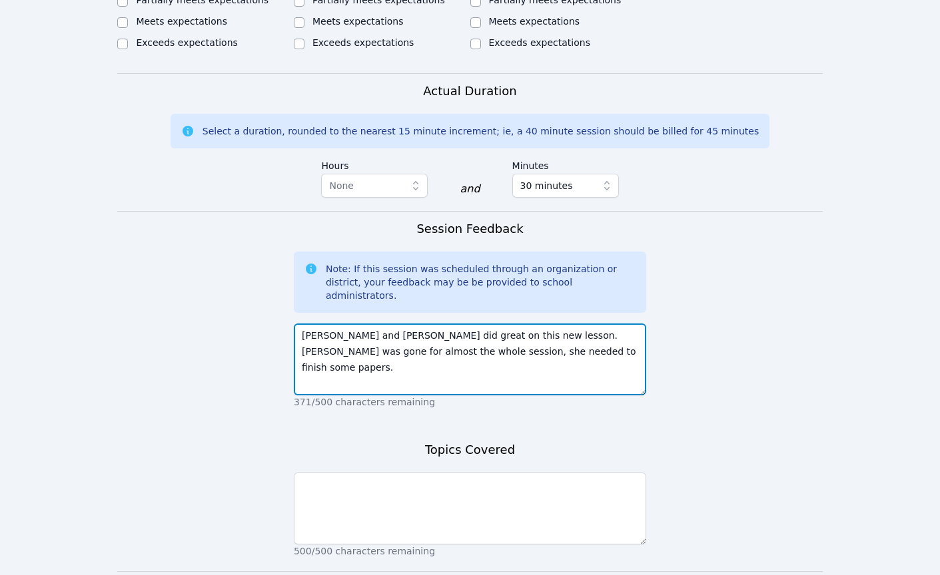
scroll to position [935, 0]
type textarea "[PERSON_NAME] and [PERSON_NAME] did great on this new lesson. [PERSON_NAME] was…"
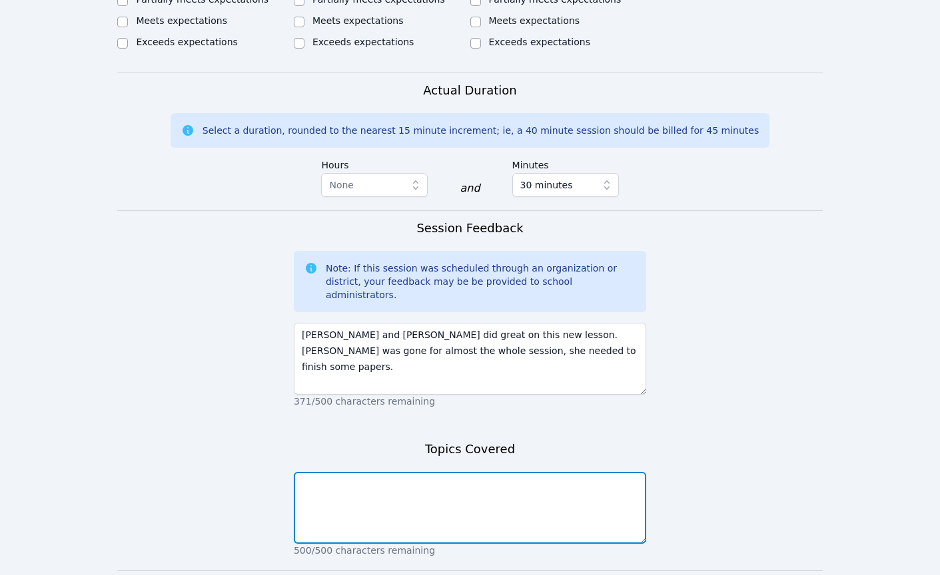
click at [441, 472] on textarea at bounding box center [470, 508] width 352 height 72
type textarea "Ratios"
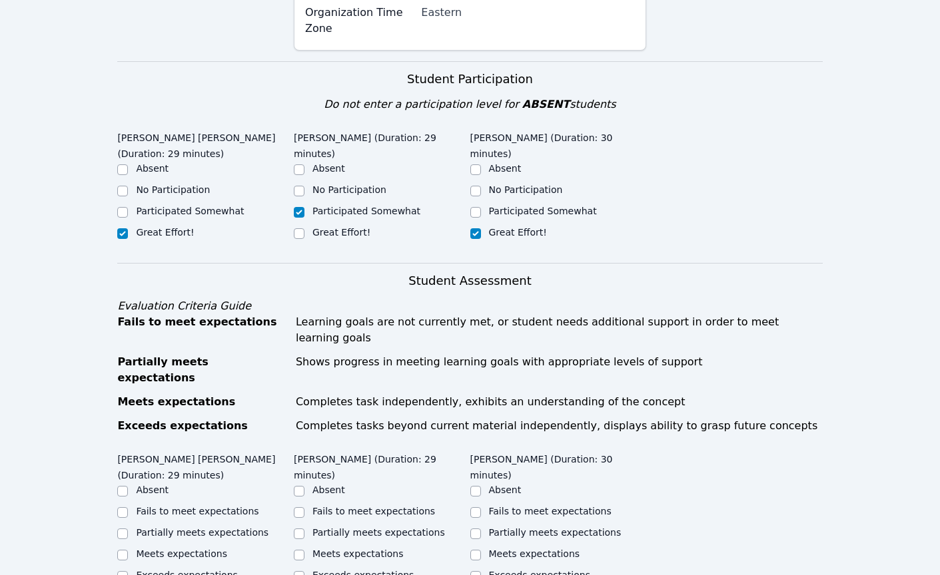
scroll to position [472, 0]
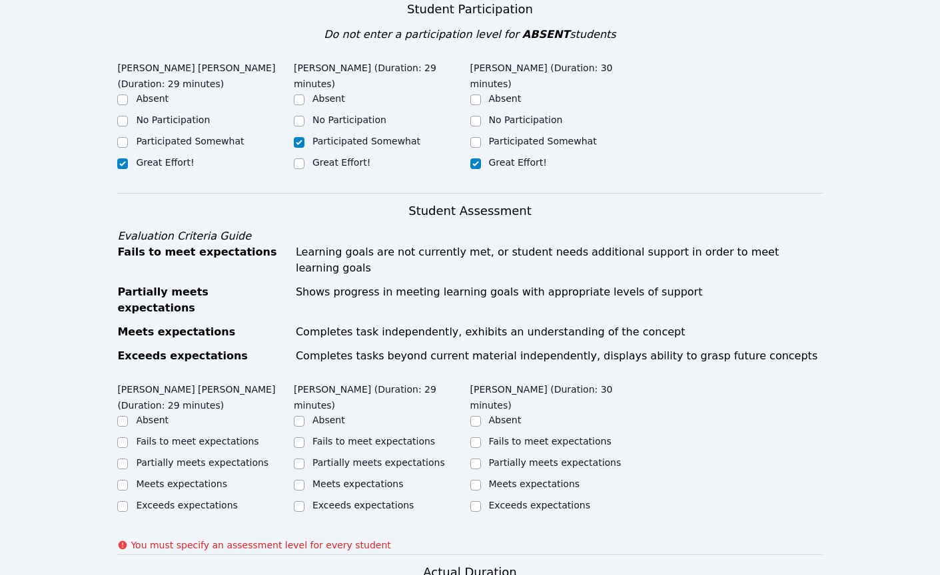
click at [212, 479] on label "Meets expectations" at bounding box center [181, 484] width 91 height 11
click at [128, 480] on input "Meets expectations" at bounding box center [122, 485] width 11 height 11
checkbox input "true"
click at [340, 458] on label "Partially meets expectations" at bounding box center [378, 463] width 133 height 11
click at [304, 459] on input "Partially meets expectations" at bounding box center [299, 464] width 11 height 11
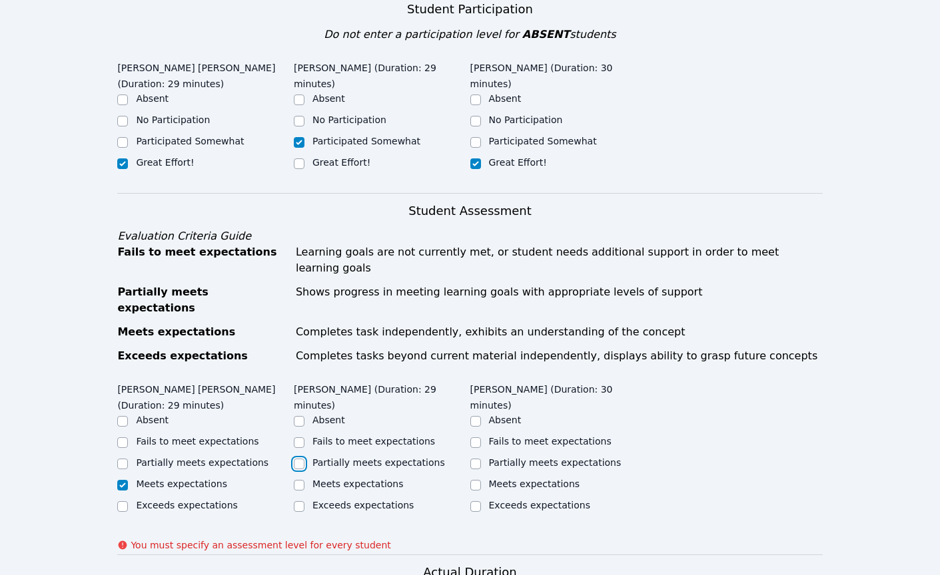
checkbox input "true"
click at [522, 479] on label "Meets expectations" at bounding box center [534, 484] width 91 height 11
click at [481, 480] on input "Meets expectations" at bounding box center [475, 485] width 11 height 11
checkbox input "true"
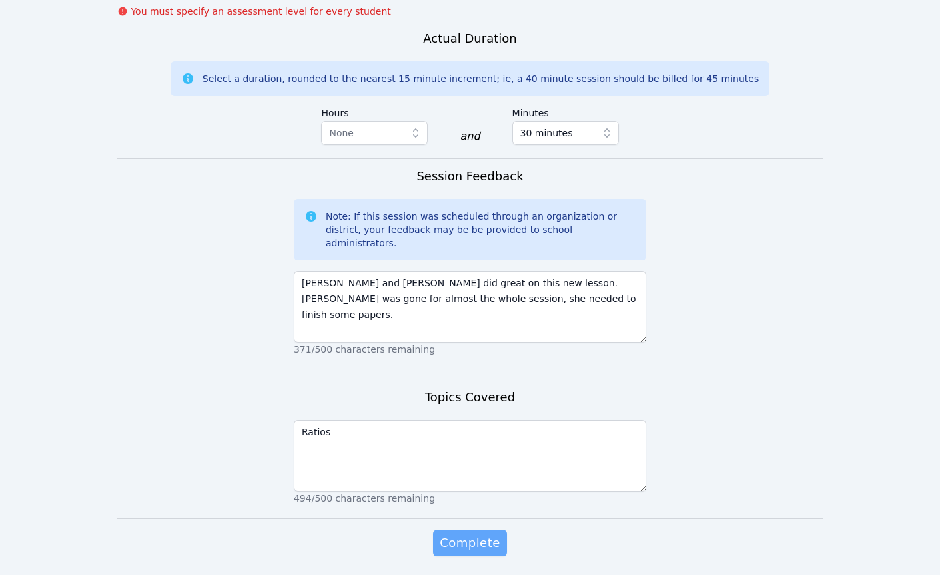
click at [494, 484] on form "Student Participation Do not enter a participation level for ABSENT students [P…" at bounding box center [469, 20] width 705 height 1126
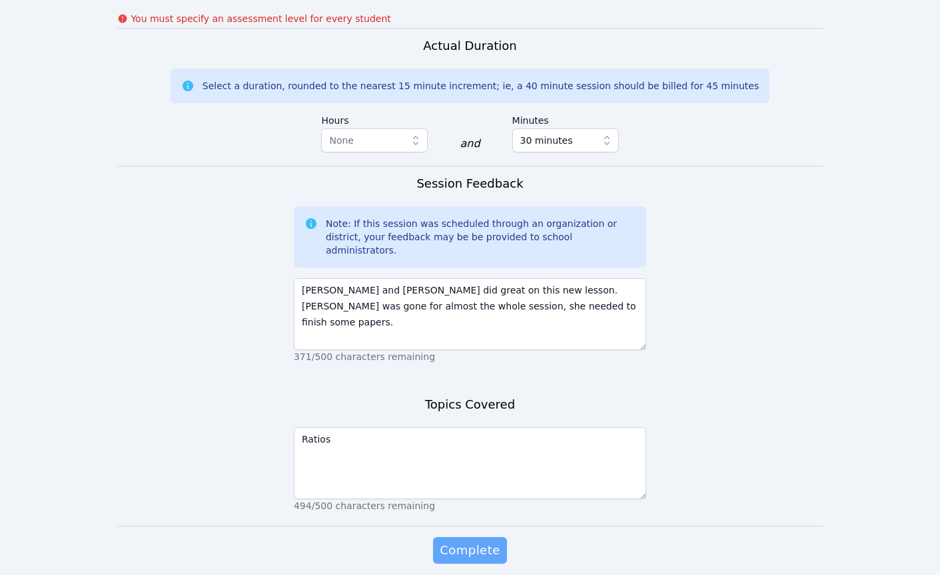
click at [471, 541] on span "Complete" at bounding box center [470, 550] width 60 height 19
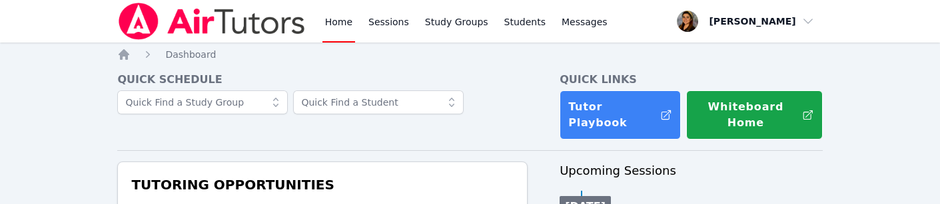
click at [421, 186] on h3 "Tutoring Opportunities" at bounding box center [323, 185] width 388 height 24
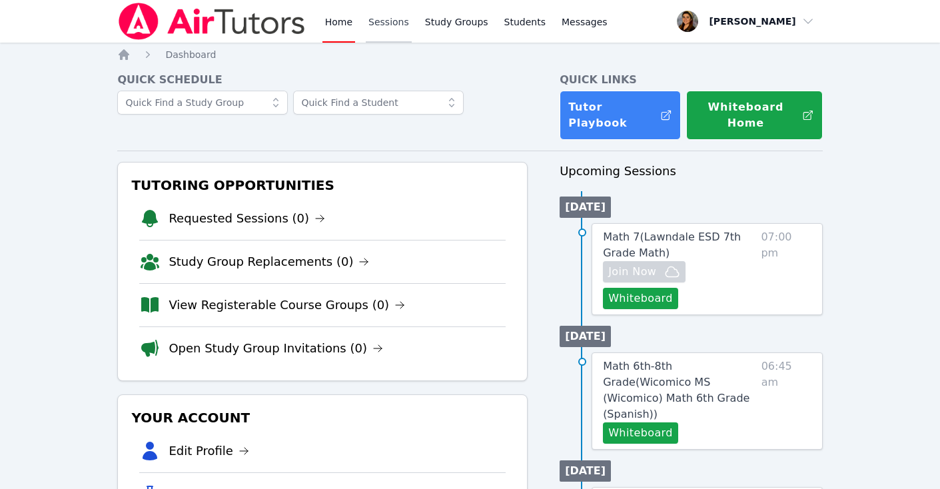
click at [378, 25] on link "Sessions" at bounding box center [389, 21] width 46 height 43
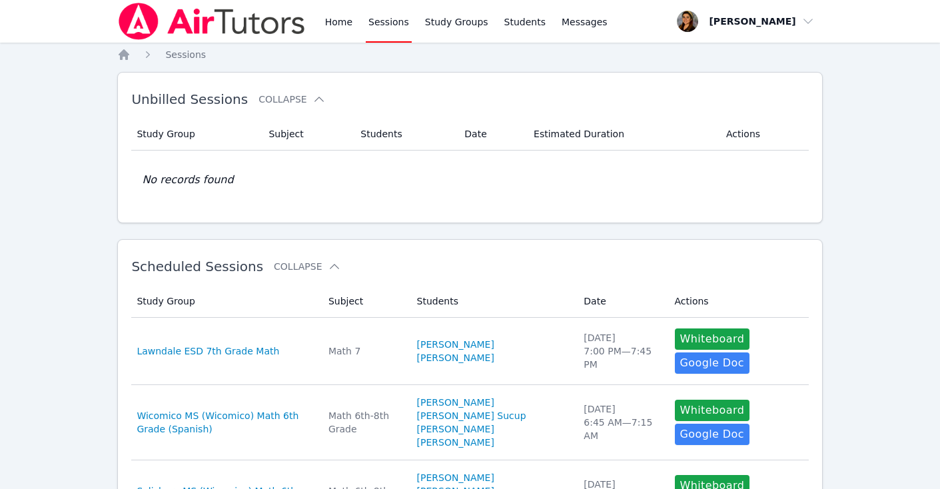
click at [545, 208] on td "No records found" at bounding box center [469, 180] width 677 height 59
